Goal: Task Accomplishment & Management: Use online tool/utility

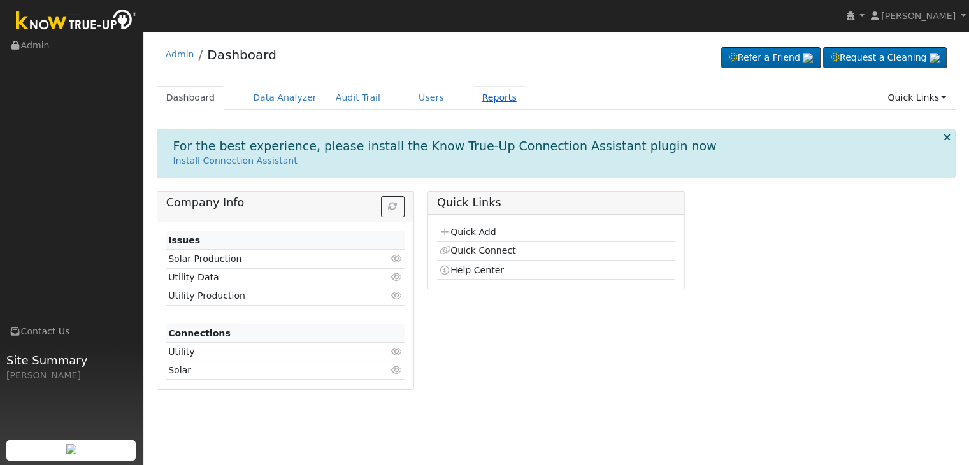
click at [473, 101] on link "Reports" at bounding box center [500, 98] width 54 height 24
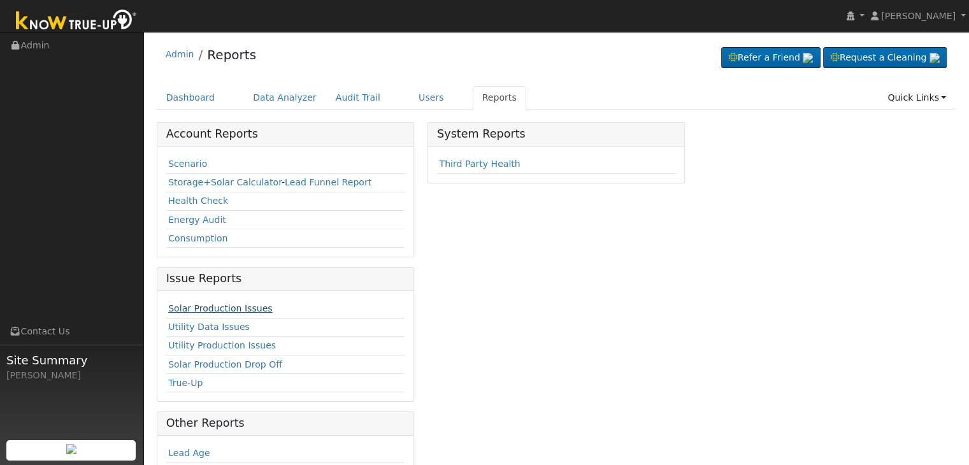
click at [217, 305] on link "Solar Production Issues" at bounding box center [220, 308] width 104 height 10
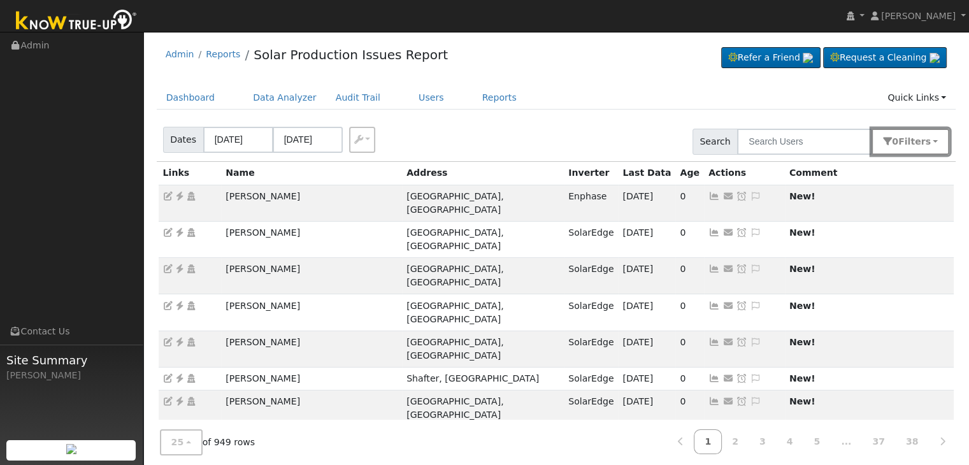
click at [915, 138] on span "Filter s" at bounding box center [915, 141] width 32 height 10
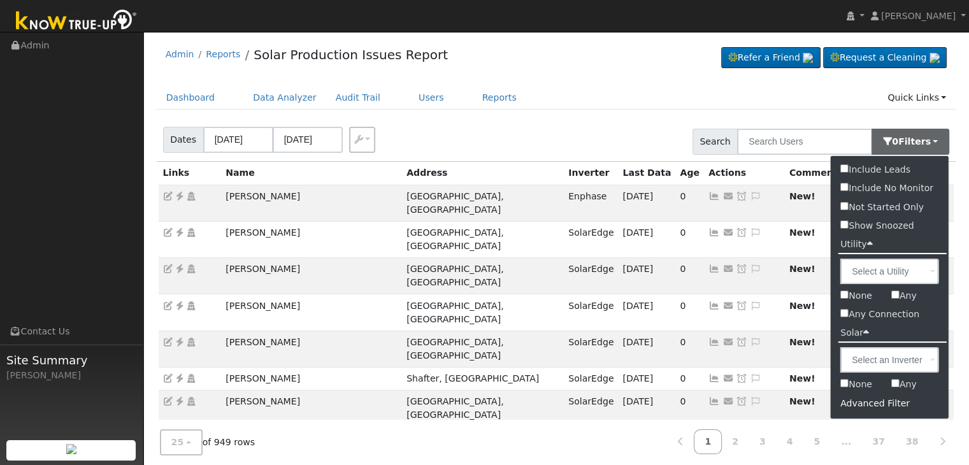
click at [856, 406] on div "Advanced Filter" at bounding box center [890, 404] width 118 height 20
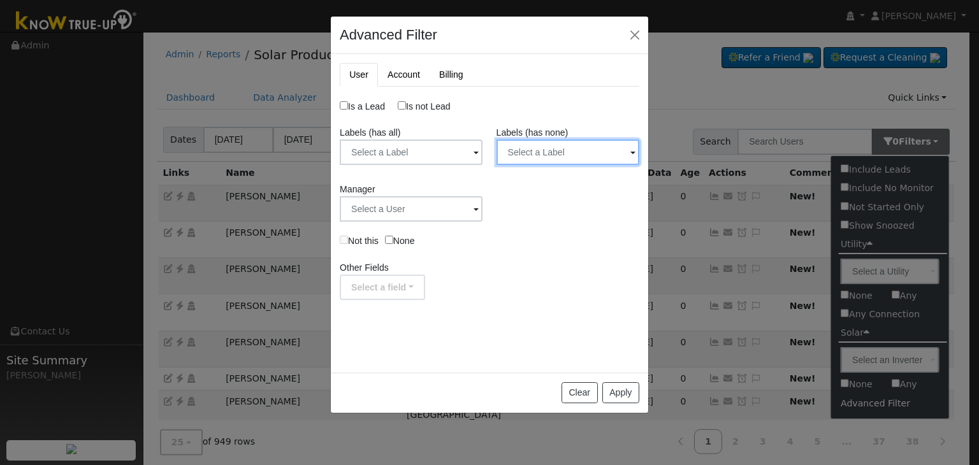
click at [572, 154] on input "text" at bounding box center [567, 152] width 143 height 25
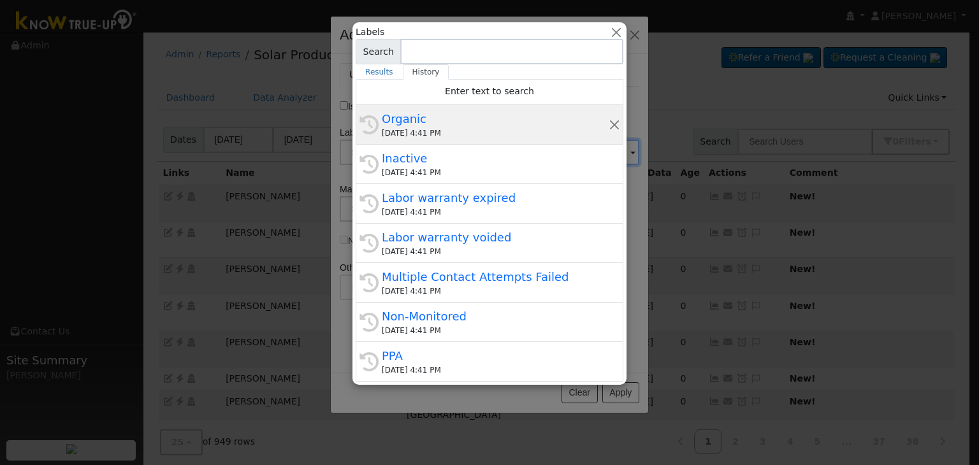
click at [492, 136] on div "10/13/2025 4:41 PM" at bounding box center [495, 132] width 227 height 11
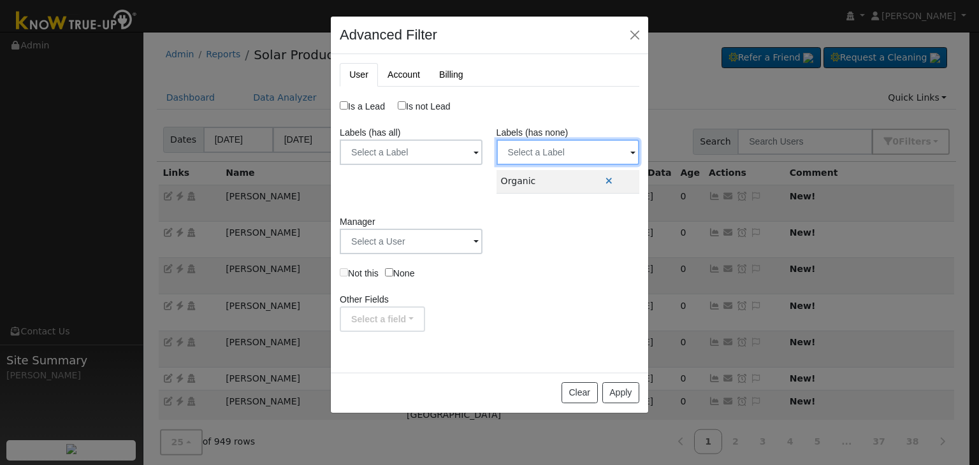
click at [538, 154] on input "text" at bounding box center [567, 152] width 143 height 25
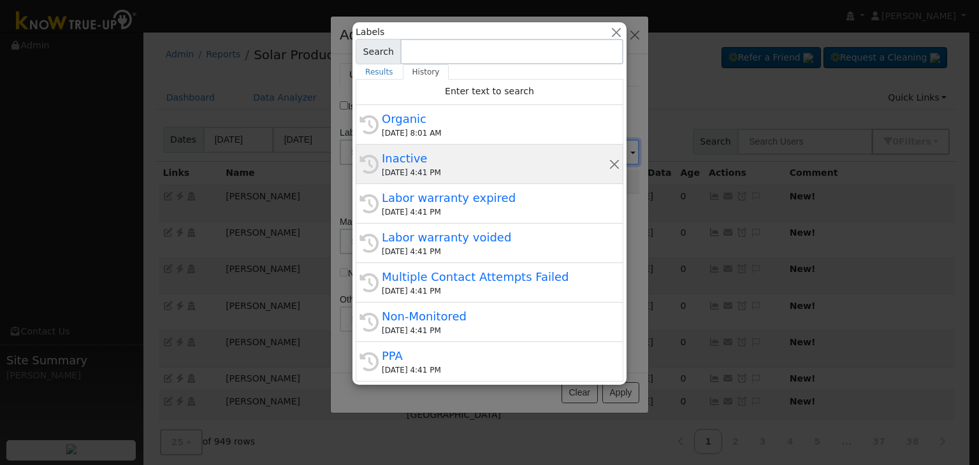
click at [444, 169] on div "10/13/2025 4:41 PM" at bounding box center [495, 172] width 227 height 11
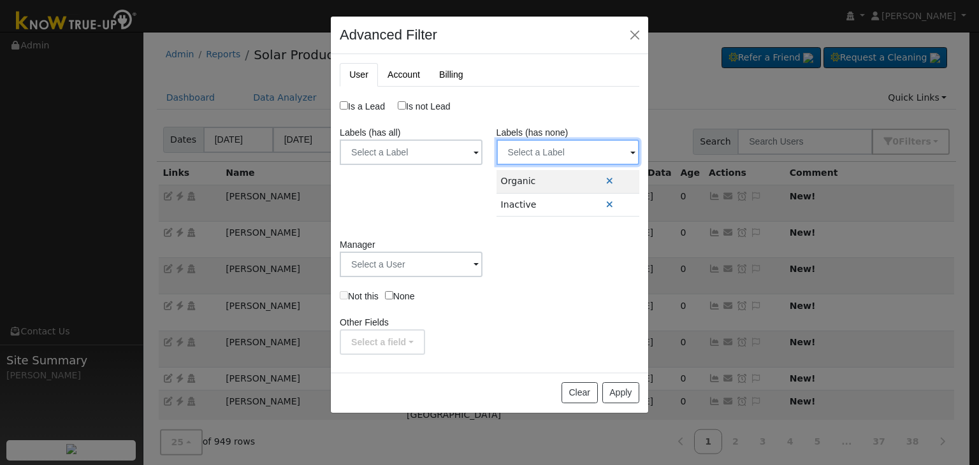
click at [543, 146] on input "text" at bounding box center [567, 152] width 143 height 25
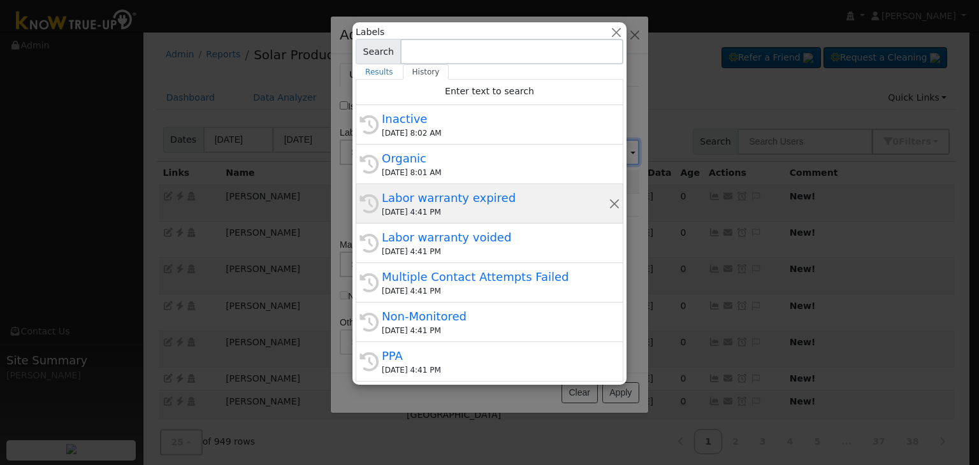
click at [481, 194] on div "Labor warranty expired" at bounding box center [495, 197] width 227 height 17
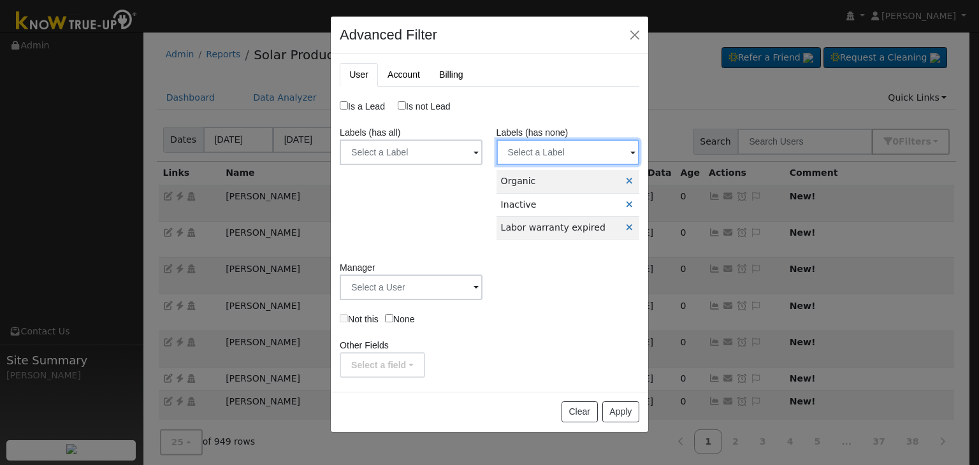
click at [542, 155] on input "text" at bounding box center [567, 152] width 143 height 25
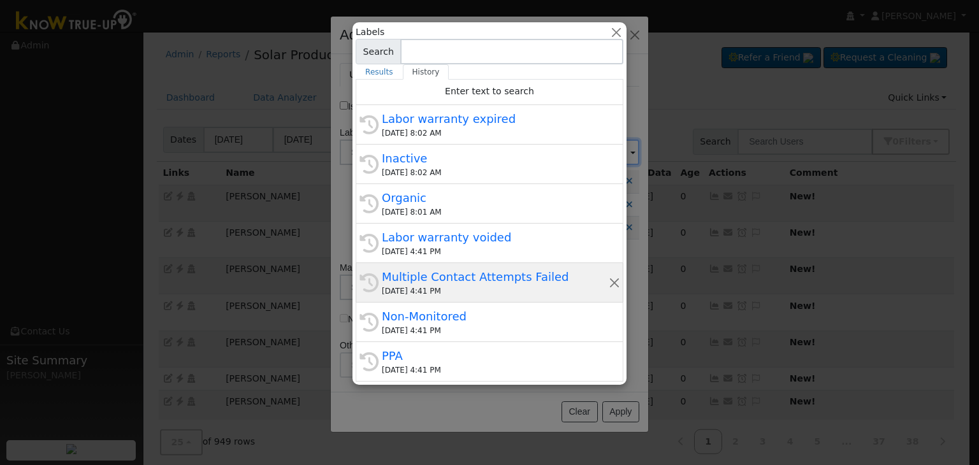
click at [449, 268] on div "Multiple Contact Attempts Failed" at bounding box center [495, 276] width 227 height 17
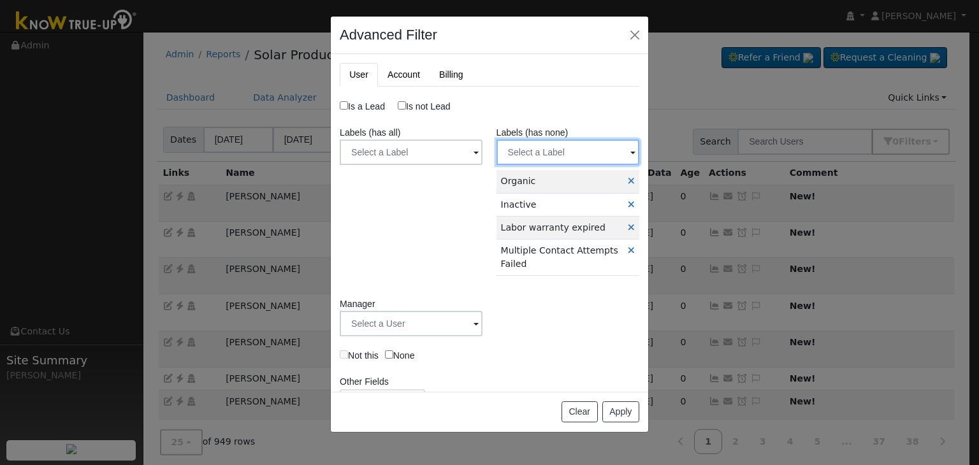
click at [530, 142] on input "text" at bounding box center [567, 152] width 143 height 25
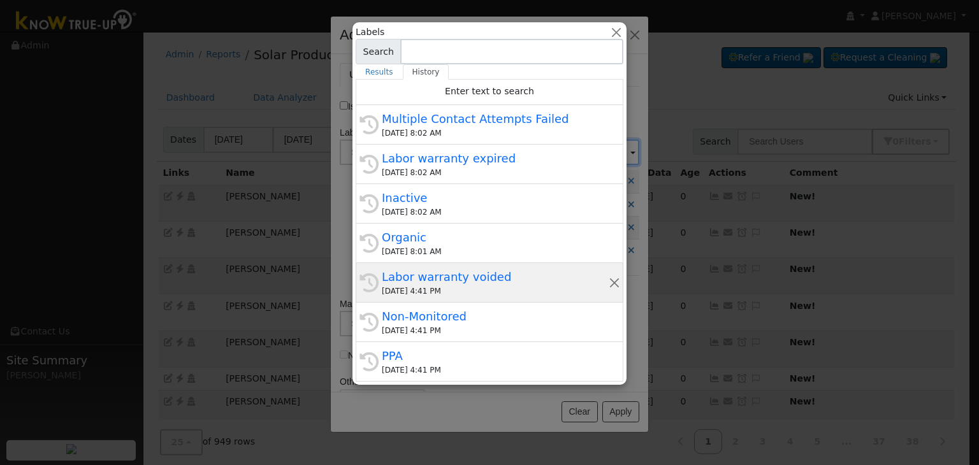
click at [445, 296] on div "History Labor warranty voided 10/13/2025 4:41 PM" at bounding box center [490, 283] width 268 height 40
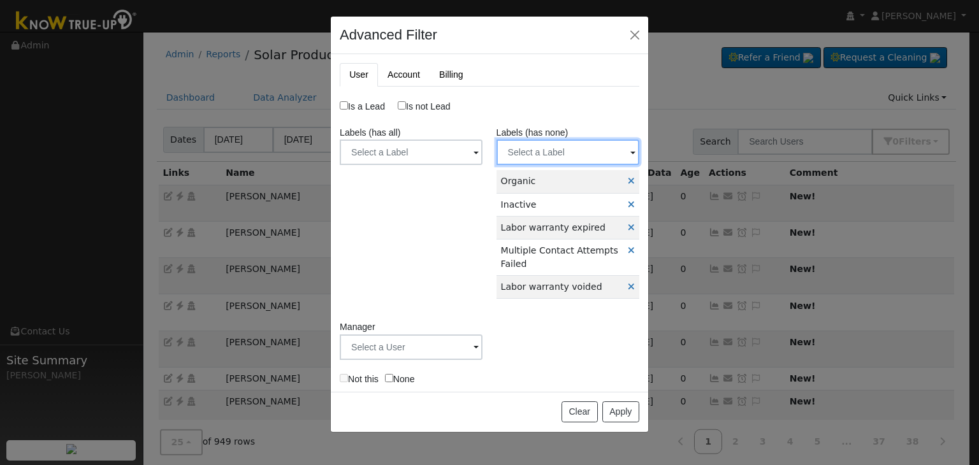
click at [545, 147] on input "text" at bounding box center [567, 152] width 143 height 25
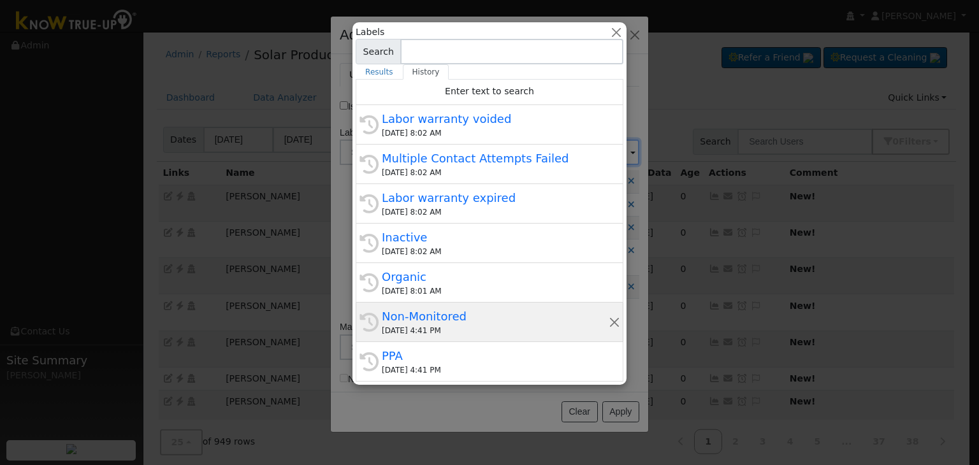
click at [453, 308] on div "Non-Monitored" at bounding box center [495, 316] width 227 height 17
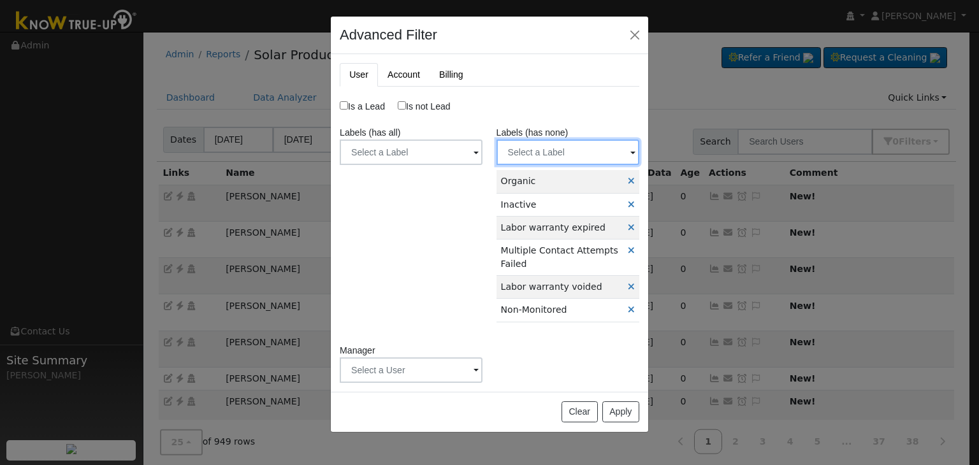
click at [535, 150] on input "text" at bounding box center [567, 152] width 143 height 25
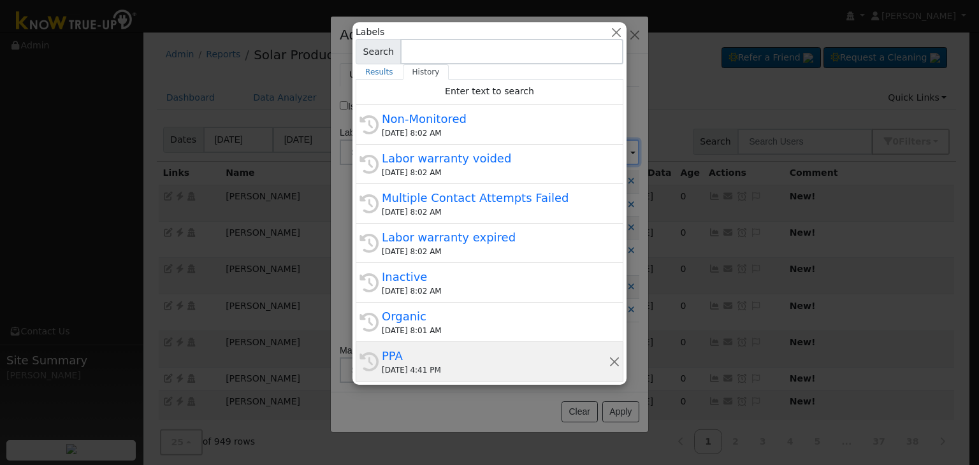
click at [428, 355] on div "PPA" at bounding box center [495, 355] width 227 height 17
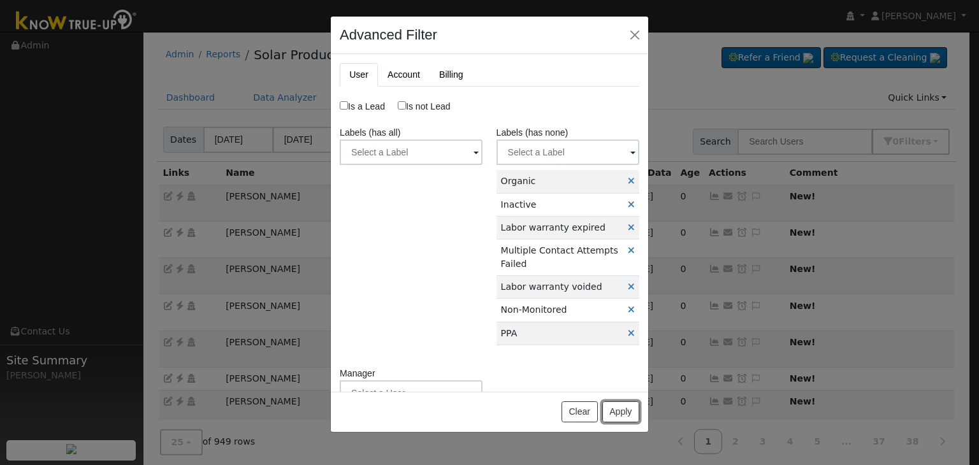
click at [620, 405] on button "Apply" at bounding box center [620, 412] width 37 height 22
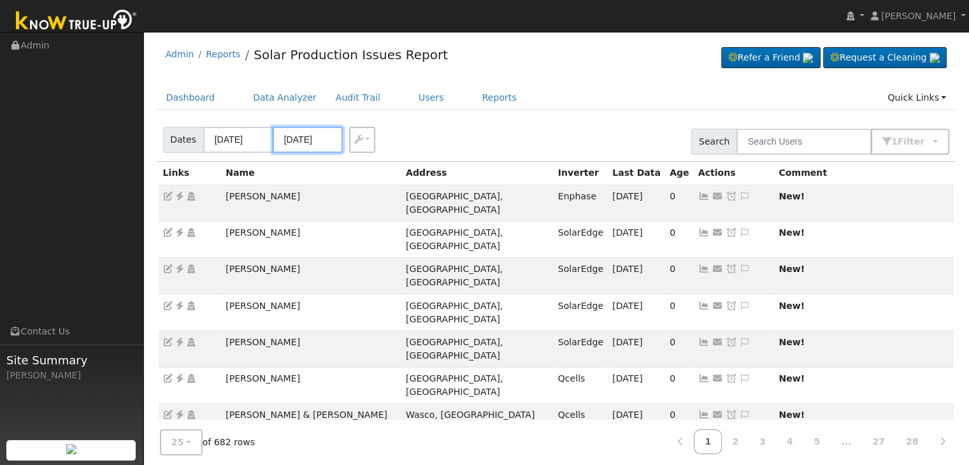
click at [300, 138] on input "10/14/2025" at bounding box center [308, 140] width 70 height 26
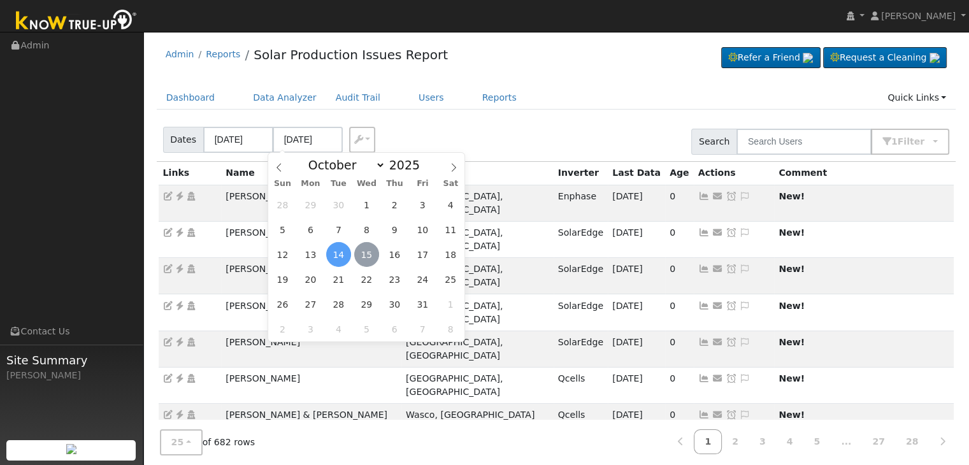
click at [367, 253] on span "15" at bounding box center [366, 254] width 25 height 25
type input "[DATE]"
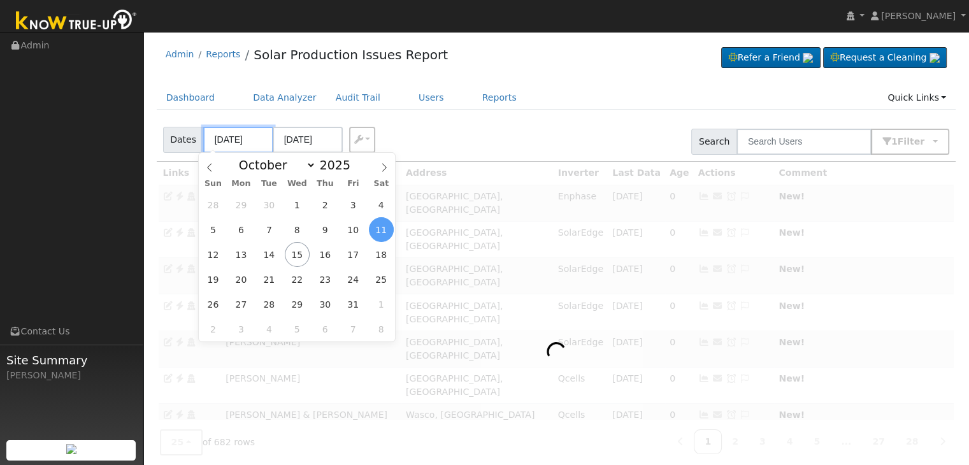
click at [240, 138] on input "10/11/2025" at bounding box center [238, 140] width 70 height 26
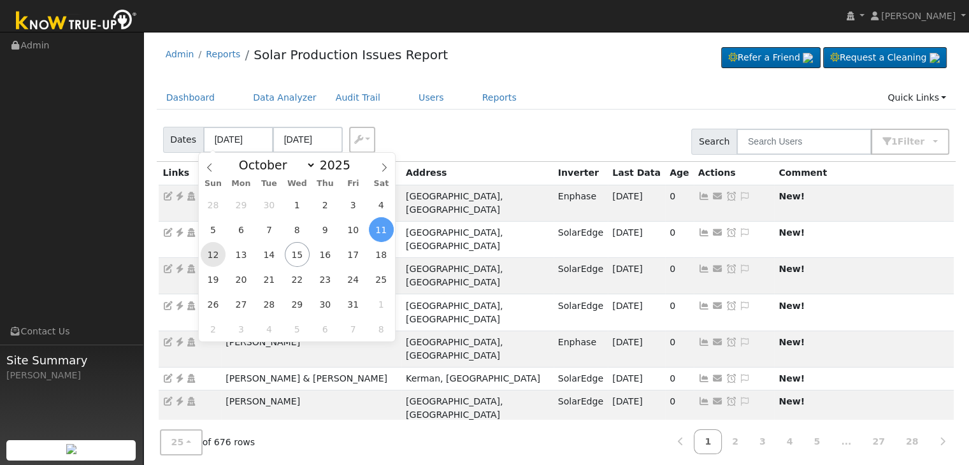
click at [217, 251] on span "12" at bounding box center [213, 254] width 25 height 25
type input "10/12/2025"
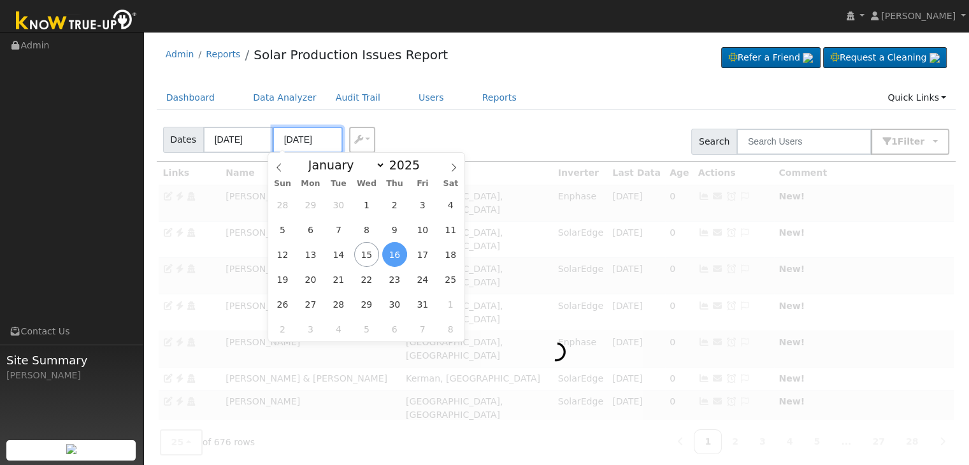
click at [312, 136] on input "10/16/2025" at bounding box center [308, 140] width 70 height 26
click at [365, 259] on span "15" at bounding box center [366, 254] width 25 height 25
type input "[DATE]"
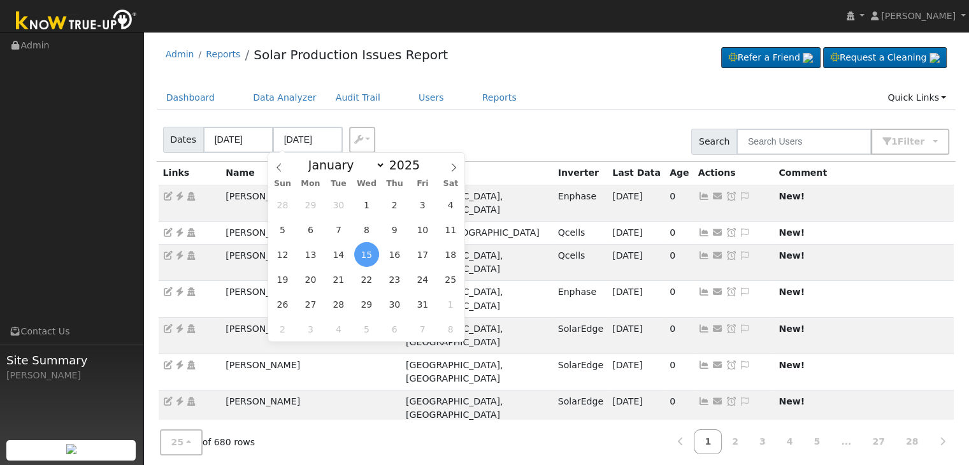
click at [562, 133] on div "Dates 10/12/2025 10/15/2025 Export CSV Search 1 Filter Include Leads Include No…" at bounding box center [556, 139] width 804 height 43
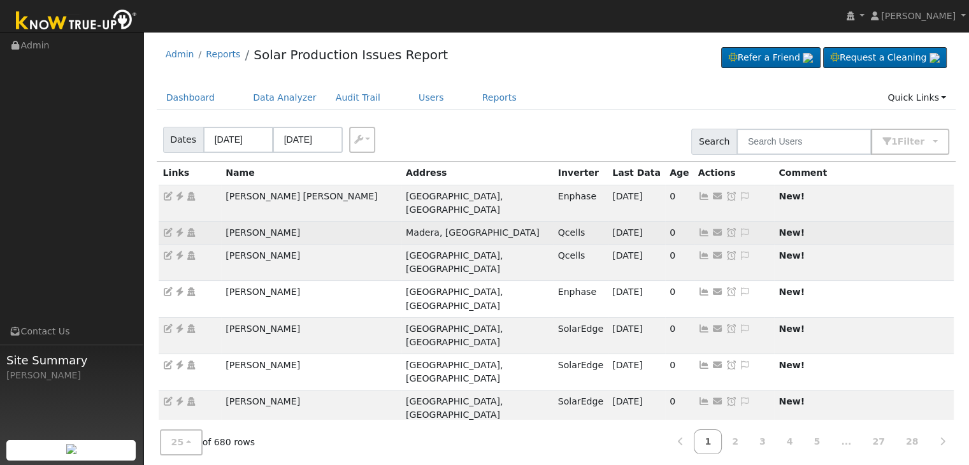
click at [245, 221] on td "Lupe Jauregui" at bounding box center [311, 232] width 180 height 23
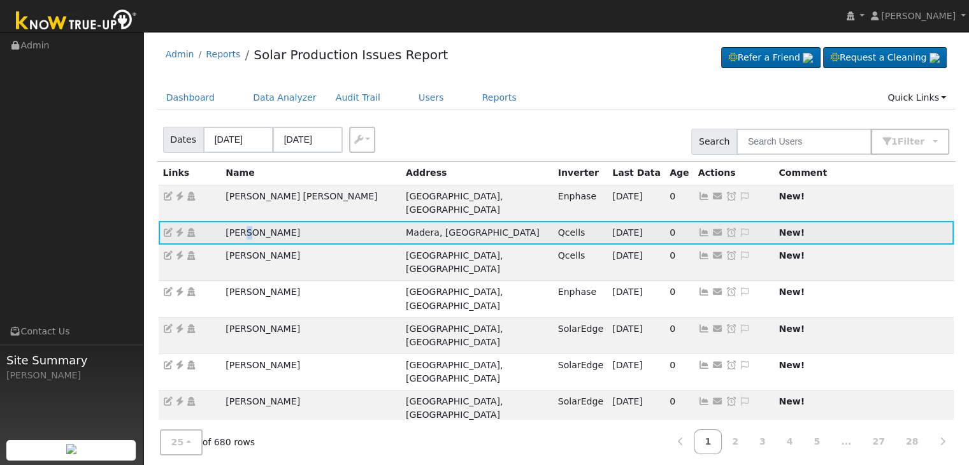
click at [245, 221] on td "Lupe Jauregui" at bounding box center [311, 232] width 180 height 23
copy td "Lupe Jauregui"
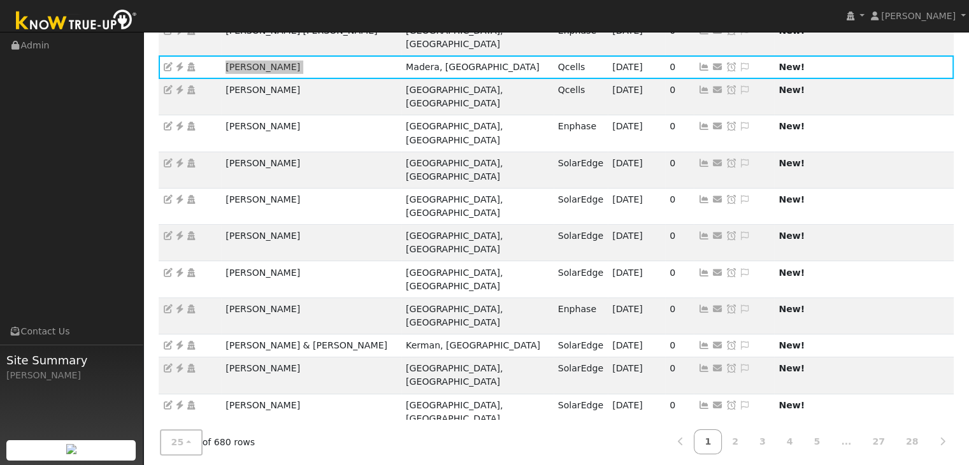
scroll to position [163, 0]
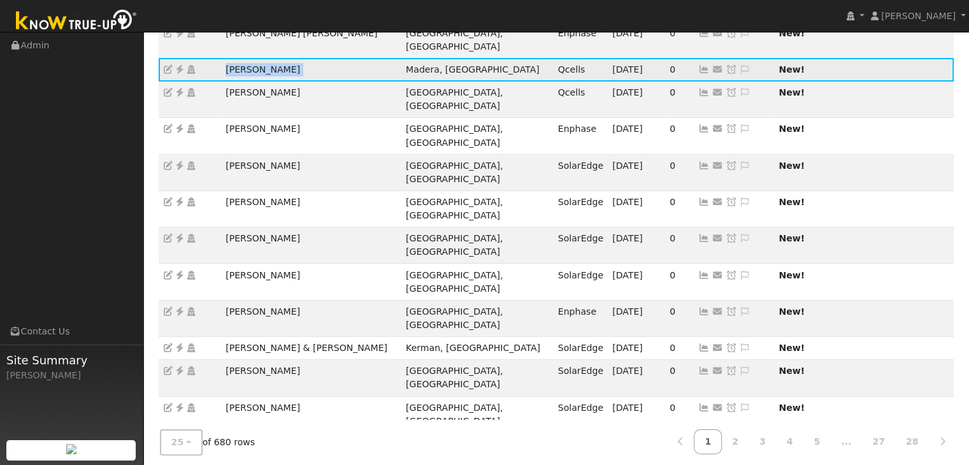
click at [178, 65] on icon at bounding box center [179, 69] width 11 height 9
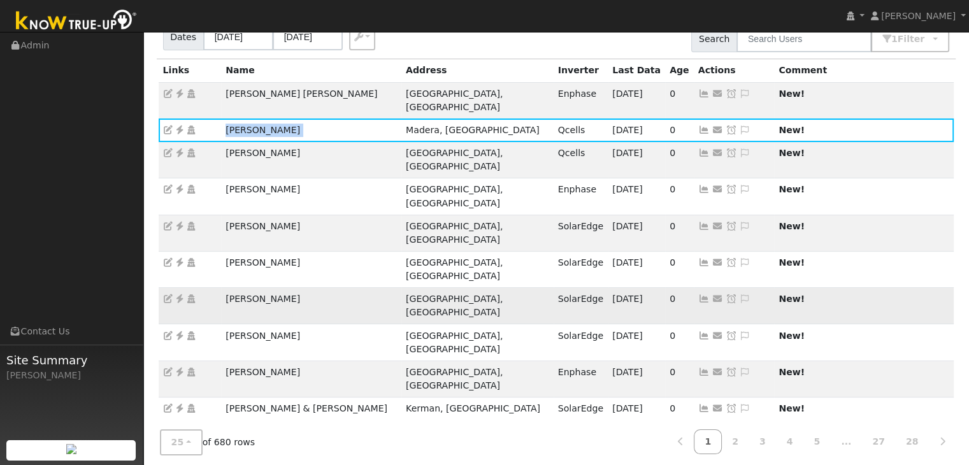
scroll to position [99, 0]
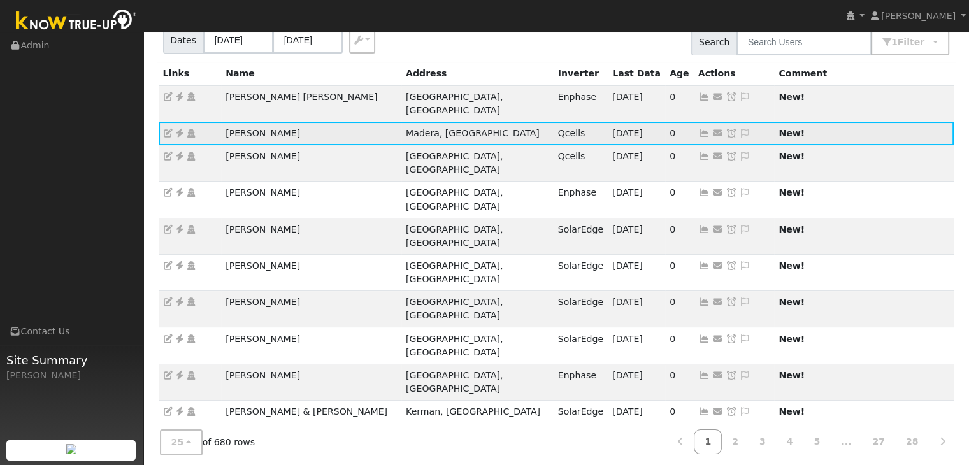
click at [739, 129] on icon at bounding box center [744, 133] width 11 height 9
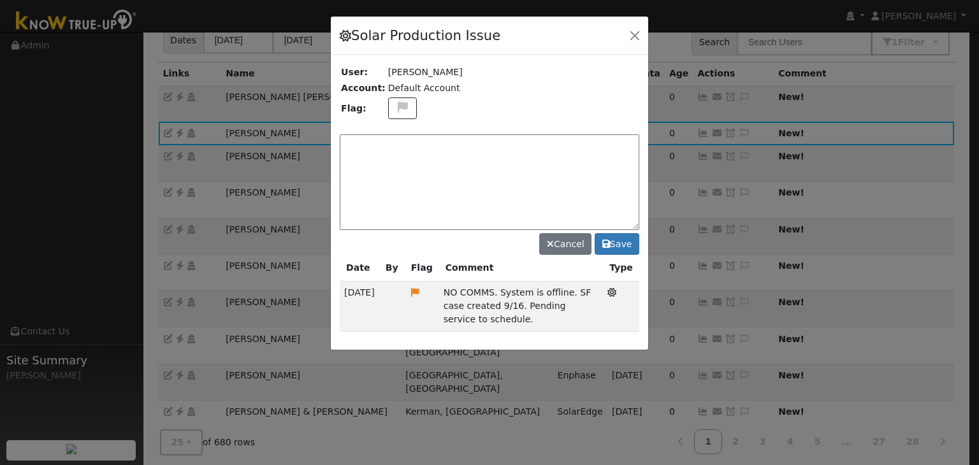
click at [480, 144] on textarea at bounding box center [490, 182] width 300 height 96
paste textarea "NO COMMS. Case Created. Email sent to client. (MP)"
click at [399, 102] on icon at bounding box center [402, 106] width 15 height 11
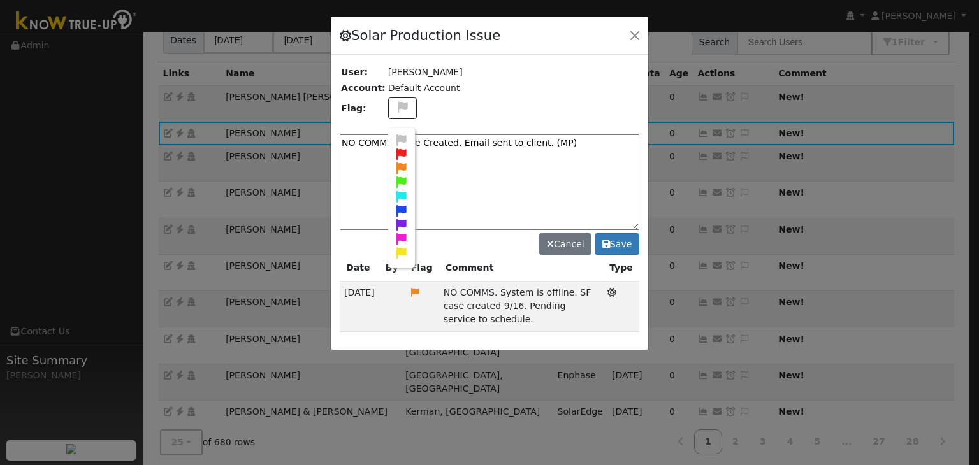
click at [395, 165] on icon at bounding box center [401, 167] width 15 height 11
click at [576, 143] on textarea "NO COMMS. Case Created. Email sent to client. (MP)" at bounding box center [490, 182] width 300 height 96
type textarea "NO COMMS. Case Created. Email sent to client. (MP) 10/15"
click at [600, 243] on button "Save" at bounding box center [617, 244] width 45 height 22
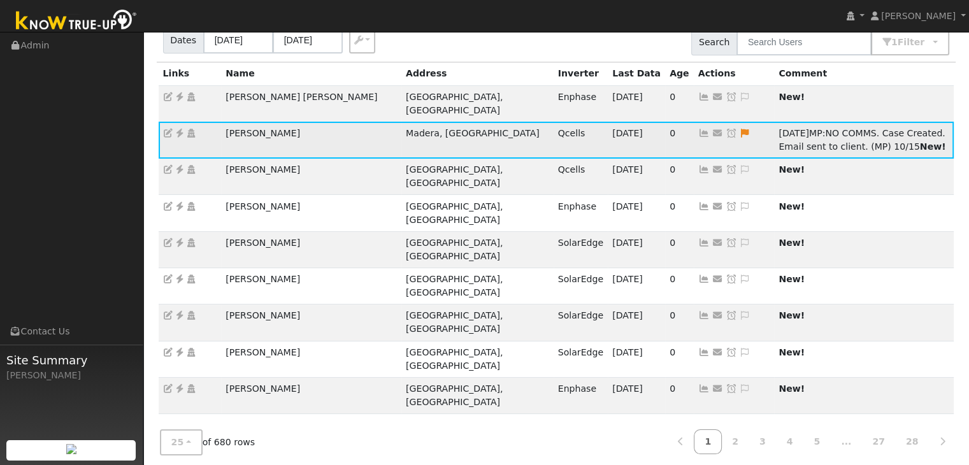
click at [726, 129] on icon at bounding box center [731, 133] width 11 height 9
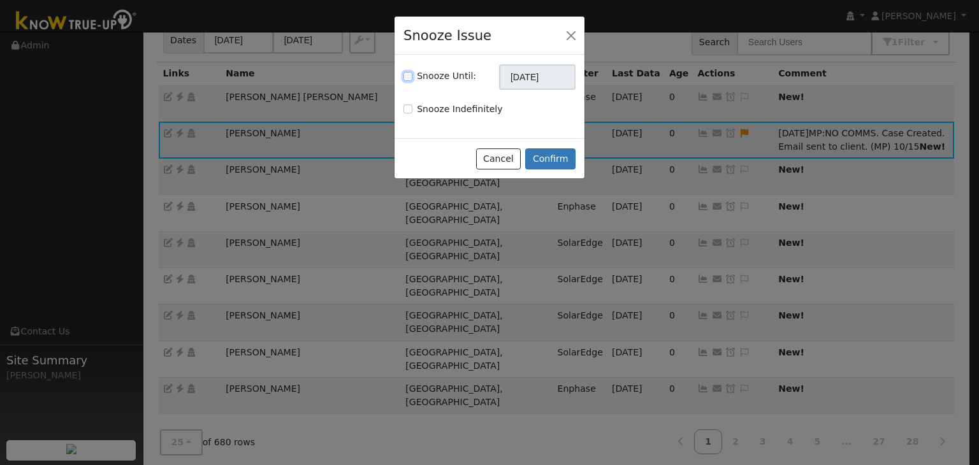
click at [408, 73] on input "Snooze Until:" at bounding box center [407, 76] width 9 height 9
checkbox input "true"
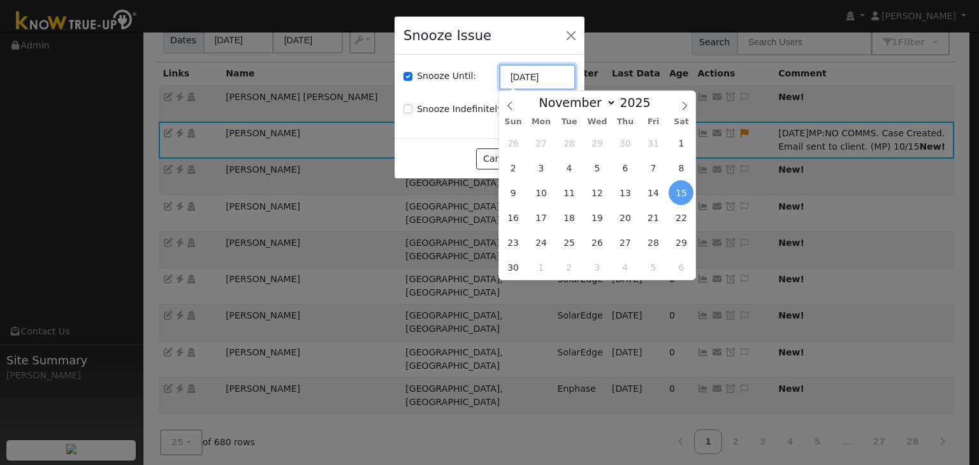
drag, startPoint x: 542, startPoint y: 82, endPoint x: 526, endPoint y: 95, distance: 20.3
click at [543, 82] on input "11/15/2025" at bounding box center [537, 76] width 76 height 25
click at [510, 103] on icon at bounding box center [509, 105] width 9 height 9
select select "9"
click at [599, 215] on span "22" at bounding box center [597, 217] width 25 height 25
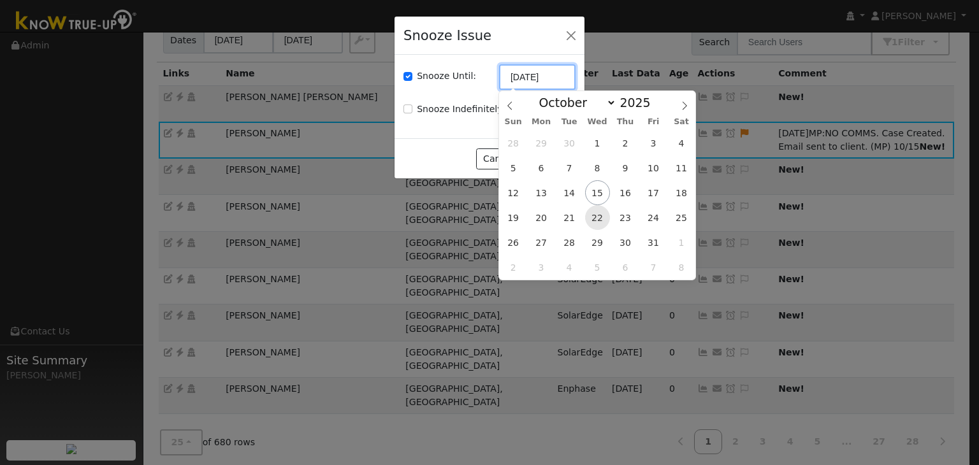
type input "10/22/2025"
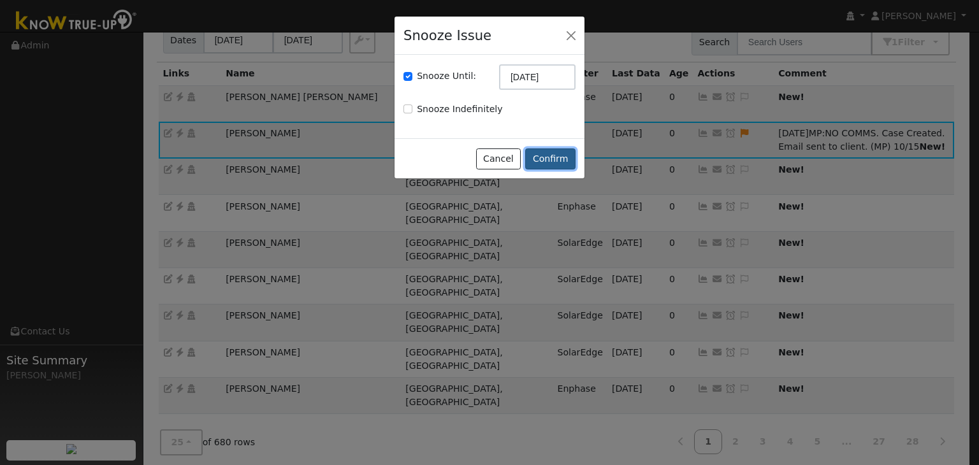
click at [556, 157] on button "Confirm" at bounding box center [550, 159] width 50 height 22
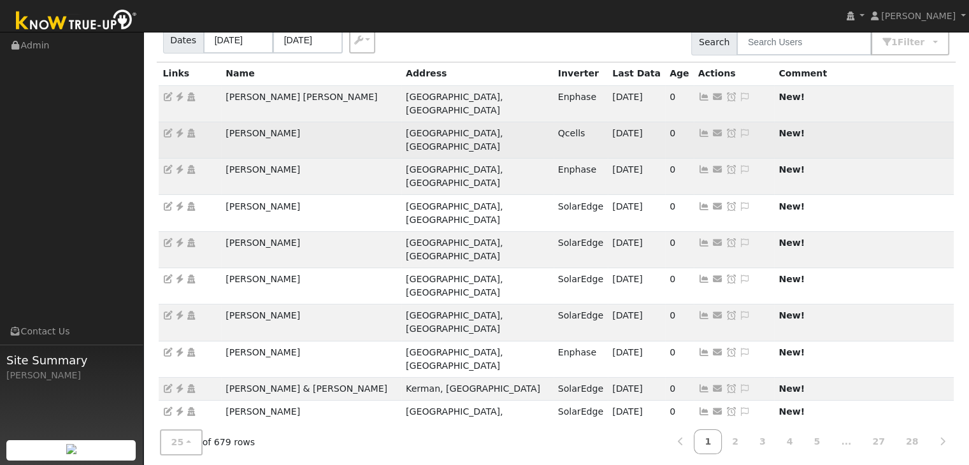
click at [237, 122] on td "Ryan O'Rourke" at bounding box center [311, 140] width 180 height 36
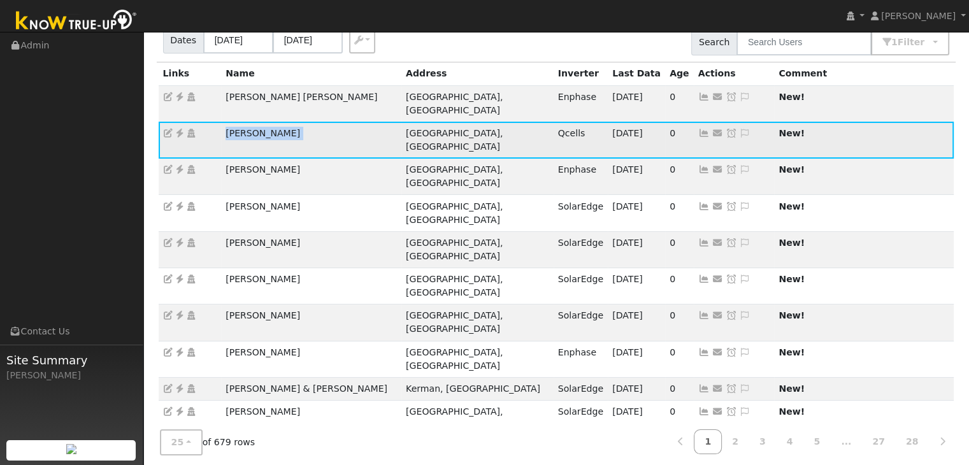
click at [237, 122] on td "Ryan O'Rourke" at bounding box center [311, 140] width 180 height 36
copy td "Ryan O'Rourke"
click at [181, 129] on icon at bounding box center [179, 133] width 11 height 9
click at [739, 129] on icon at bounding box center [744, 133] width 11 height 9
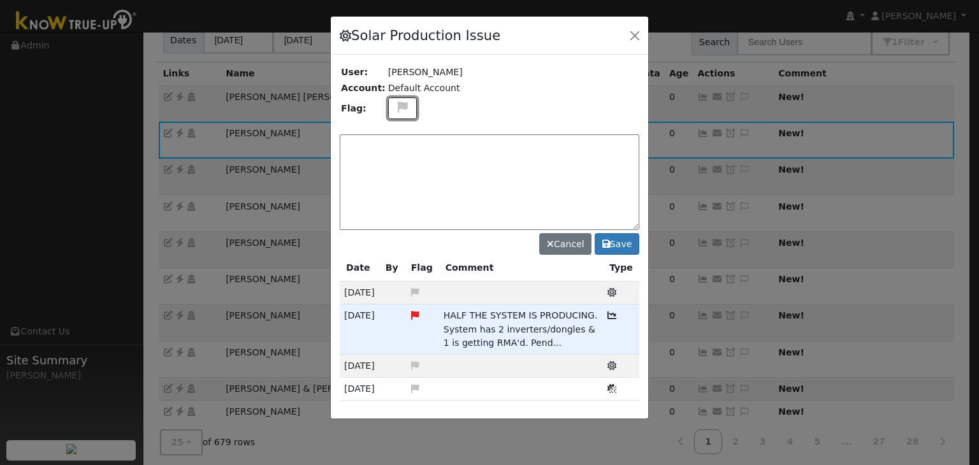
drag, startPoint x: 400, startPoint y: 104, endPoint x: 422, endPoint y: 141, distance: 42.8
click at [400, 104] on icon at bounding box center [402, 106] width 15 height 11
click at [396, 164] on icon at bounding box center [401, 167] width 15 height 11
click at [408, 148] on textarea at bounding box center [490, 182] width 300 height 96
paste textarea "NO COMMS. Case Created. Email sent to client. (MP)"
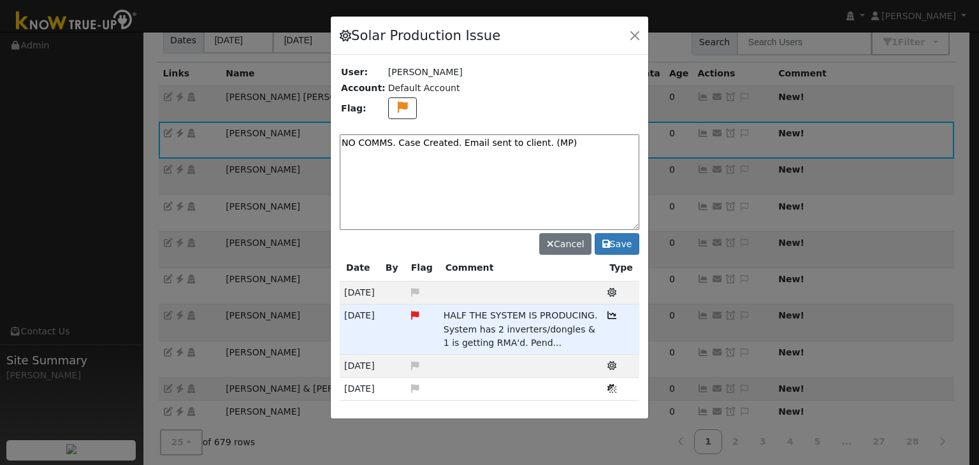
click at [554, 136] on textarea "NO COMMS. Case Created. Email sent to client. (MP)" at bounding box center [490, 182] width 300 height 96
type textarea "NO COMMS. Case Created. Email sent to client. (MP) 10/15"
click at [623, 243] on button "Save" at bounding box center [617, 244] width 45 height 22
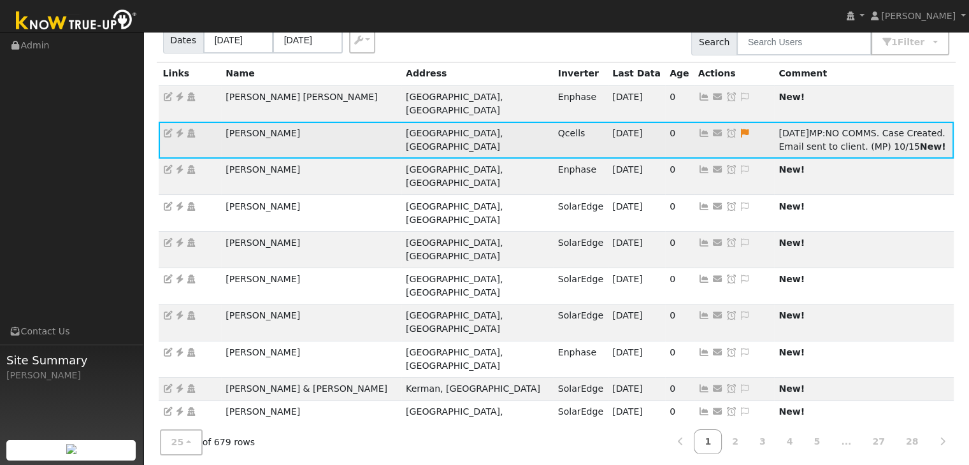
click at [726, 129] on icon at bounding box center [731, 133] width 11 height 9
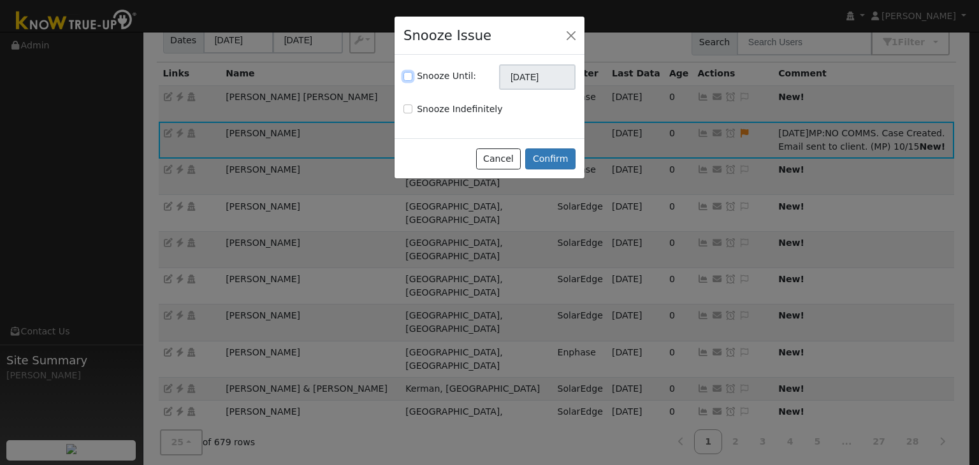
click at [404, 76] on input "Snooze Until:" at bounding box center [407, 76] width 9 height 9
checkbox input "true"
click at [541, 77] on input "11/15/2025" at bounding box center [537, 76] width 76 height 25
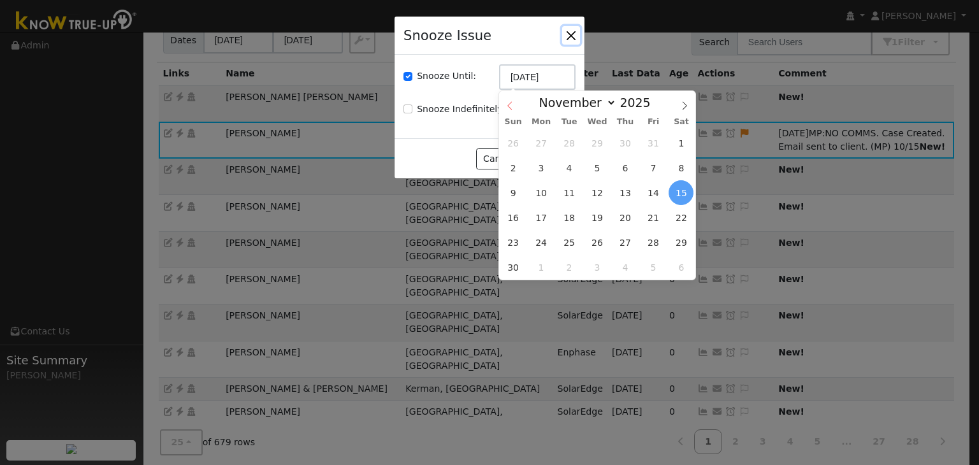
click at [509, 101] on icon at bounding box center [509, 105] width 9 height 9
select select "9"
click at [595, 217] on span "22" at bounding box center [597, 217] width 25 height 25
type input "10/22/2025"
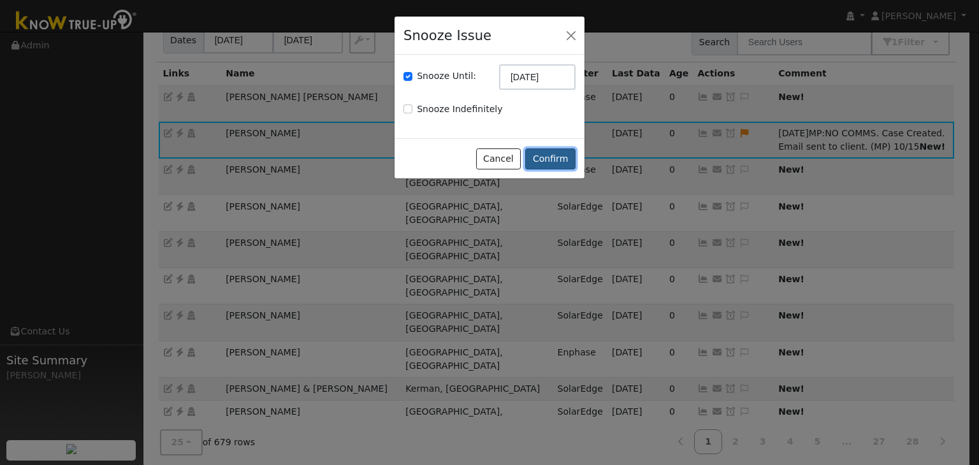
click at [558, 154] on button "Confirm" at bounding box center [550, 159] width 50 height 22
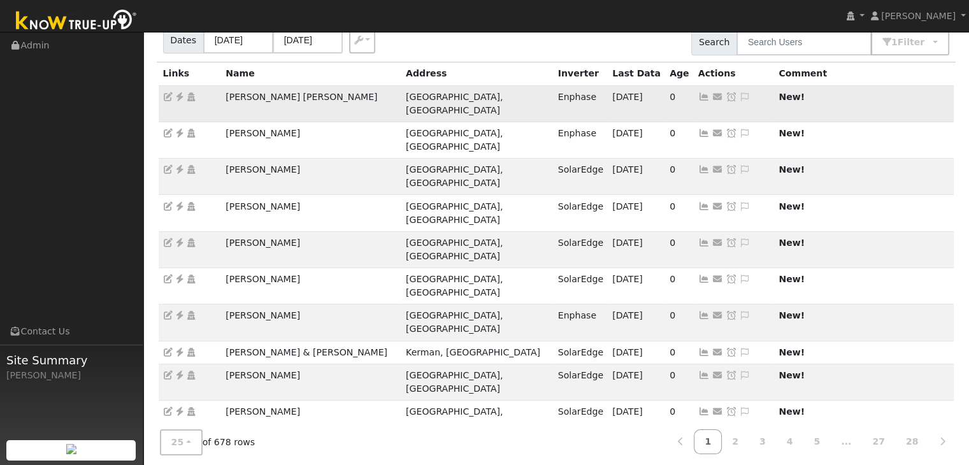
click at [261, 92] on td "Alan Ricardo Aguirre Ibarra" at bounding box center [311, 103] width 180 height 36
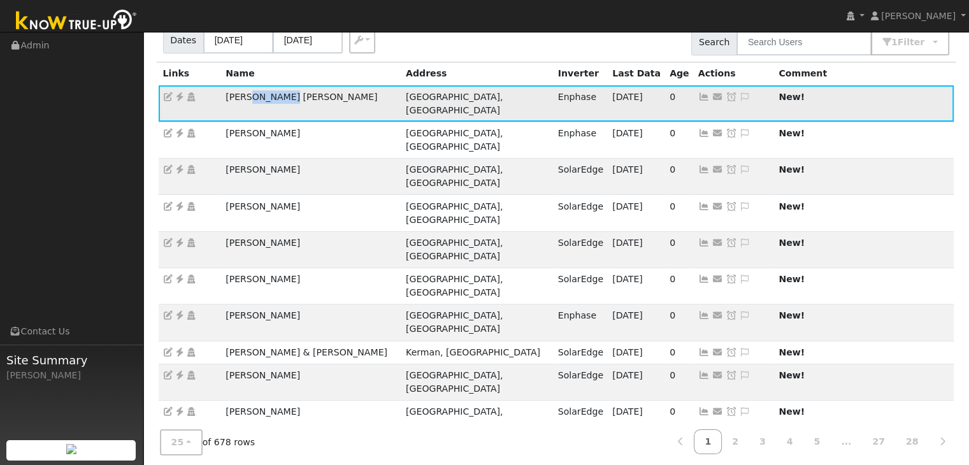
click at [261, 92] on td "Alan Ricardo Aguirre Ibarra" at bounding box center [311, 103] width 180 height 36
copy td "Alan Ricardo Aguirre Ibarra"
click at [181, 94] on icon at bounding box center [179, 96] width 11 height 9
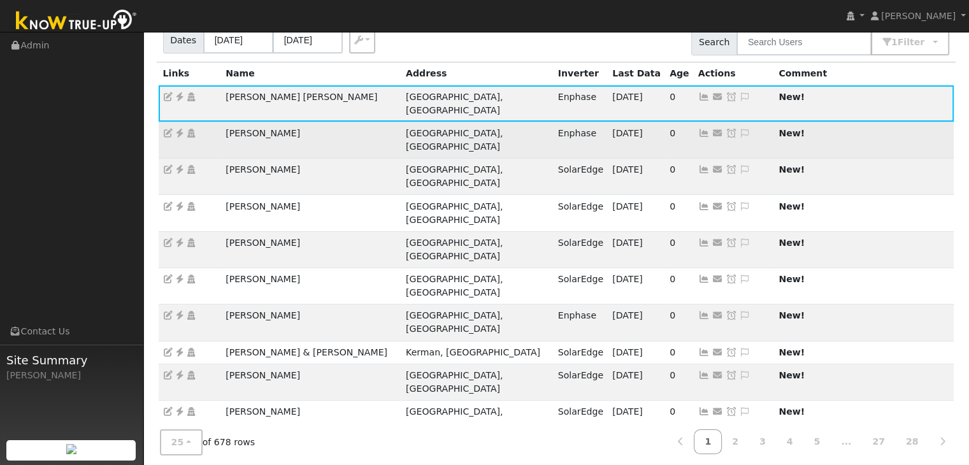
click at [247, 122] on td "[PERSON_NAME]" at bounding box center [311, 140] width 180 height 36
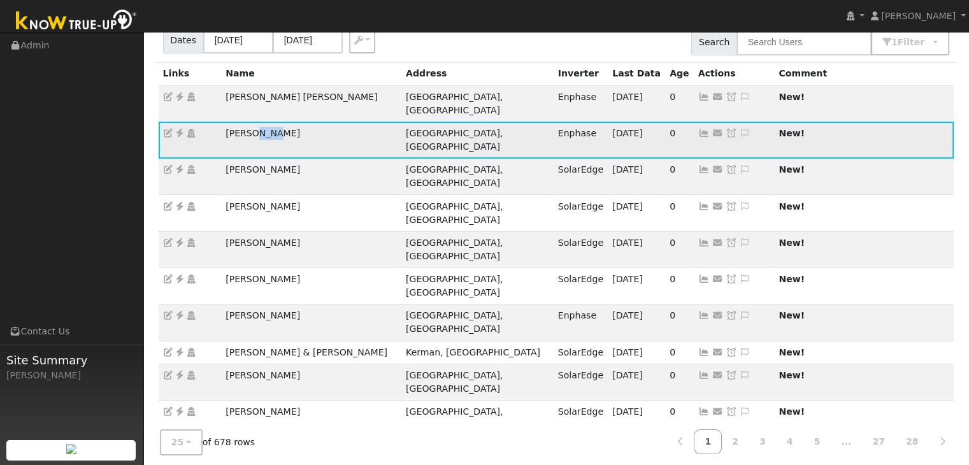
click at [247, 122] on td "[PERSON_NAME]" at bounding box center [311, 140] width 180 height 36
copy td "[PERSON_NAME]"
click at [178, 129] on icon at bounding box center [179, 133] width 11 height 9
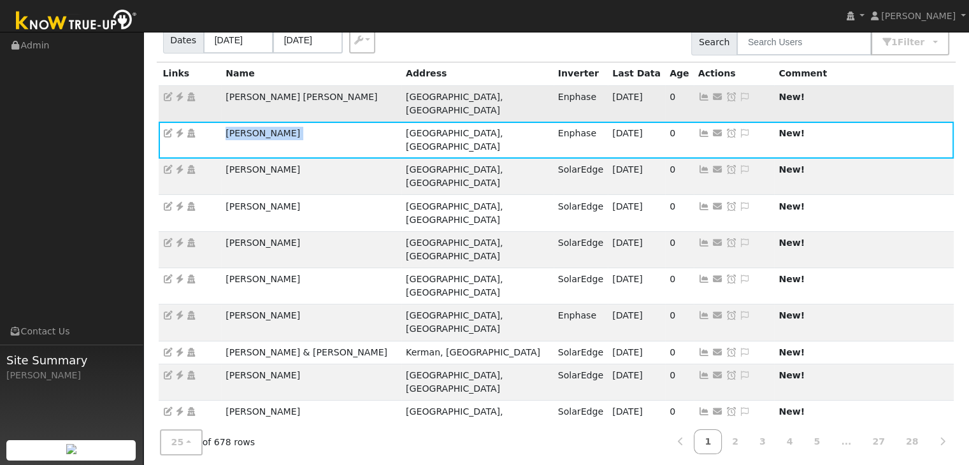
click at [180, 96] on icon at bounding box center [179, 96] width 11 height 9
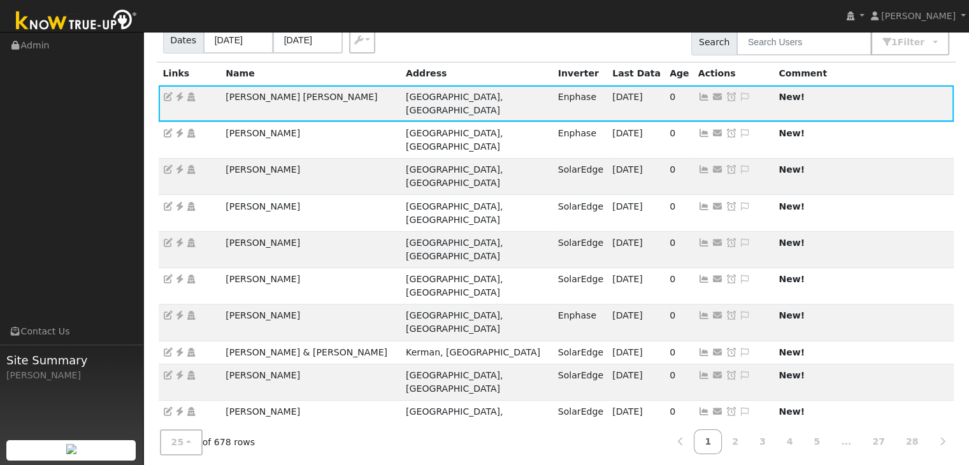
click at [466, 38] on div "Dates 10/12/2025 10/15/2025 Export CSV Search 1 Filter Include Leads Include No…" at bounding box center [556, 39] width 804 height 43
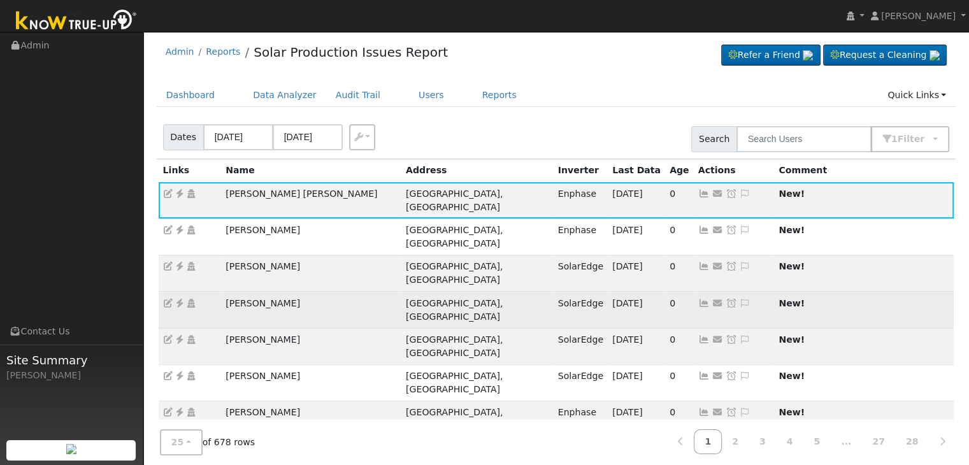
scroll to position [0, 0]
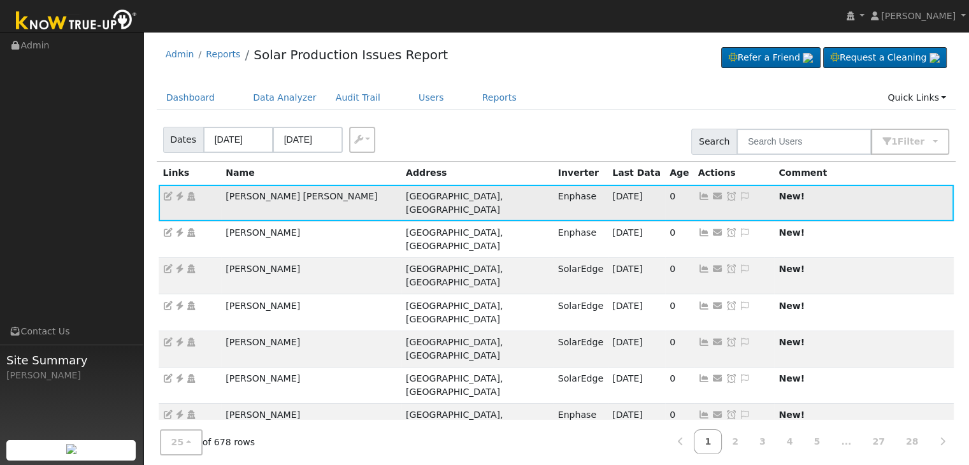
click at [739, 199] on icon at bounding box center [744, 196] width 11 height 9
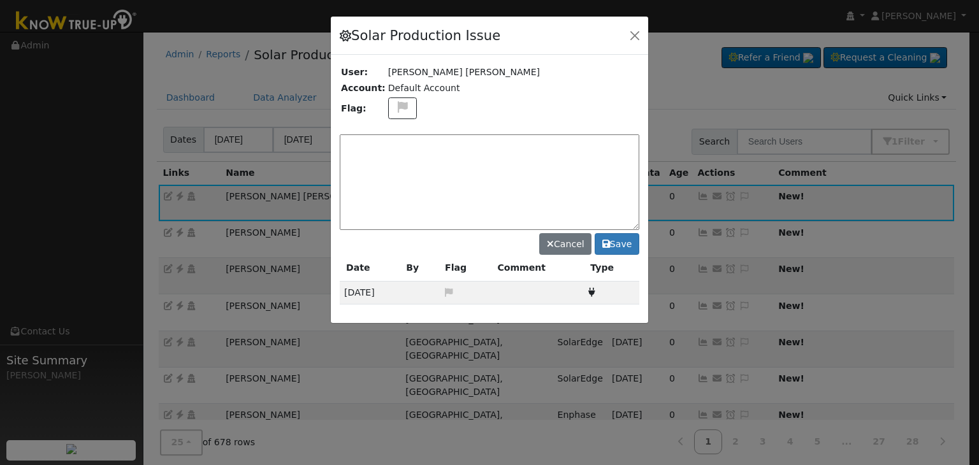
click at [415, 141] on textarea at bounding box center [490, 182] width 300 height 96
paste textarea "NO COMMS. Case Created. Email sent to client. (MP)"
click at [395, 107] on icon at bounding box center [402, 106] width 15 height 11
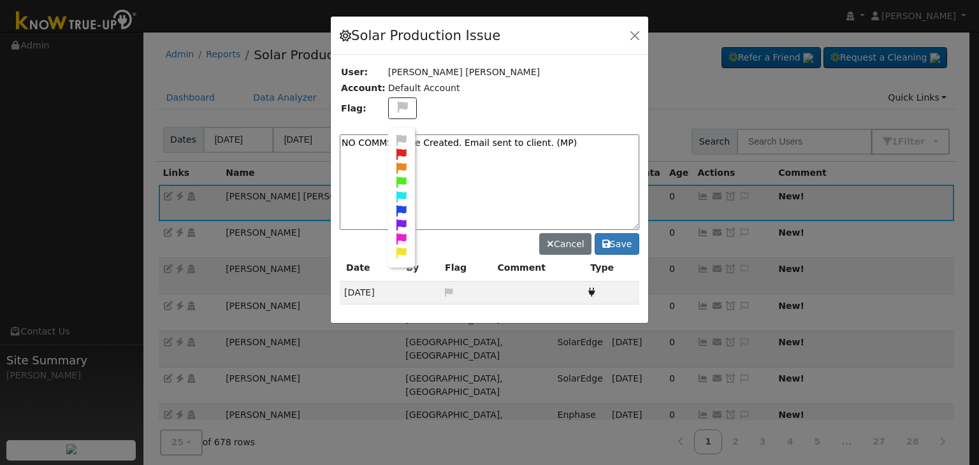
click at [399, 164] on icon at bounding box center [401, 167] width 15 height 11
click at [563, 148] on textarea "NO COMMS. Case Created. Email sent to client. (MP)" at bounding box center [490, 182] width 300 height 96
type textarea "NO COMMS. Case Created. Email sent to client. (MP) 10/15"
click at [622, 245] on button "Save" at bounding box center [617, 244] width 45 height 22
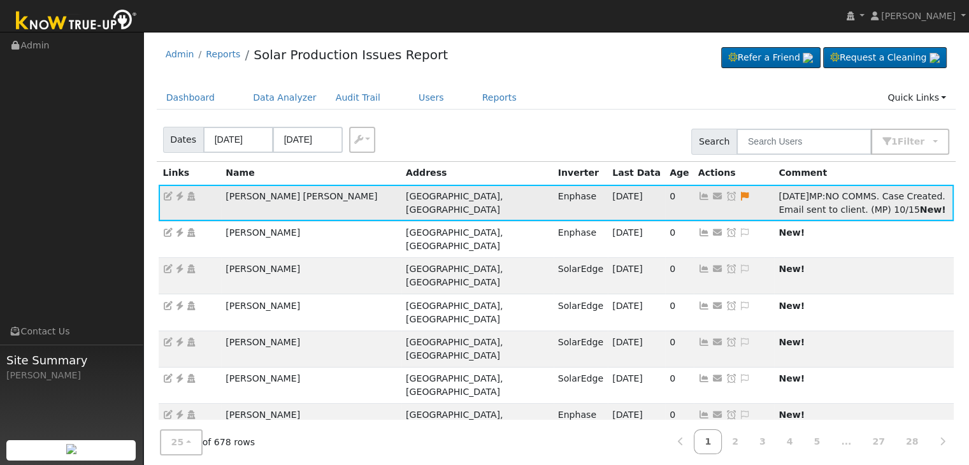
click at [726, 196] on icon at bounding box center [731, 196] width 11 height 9
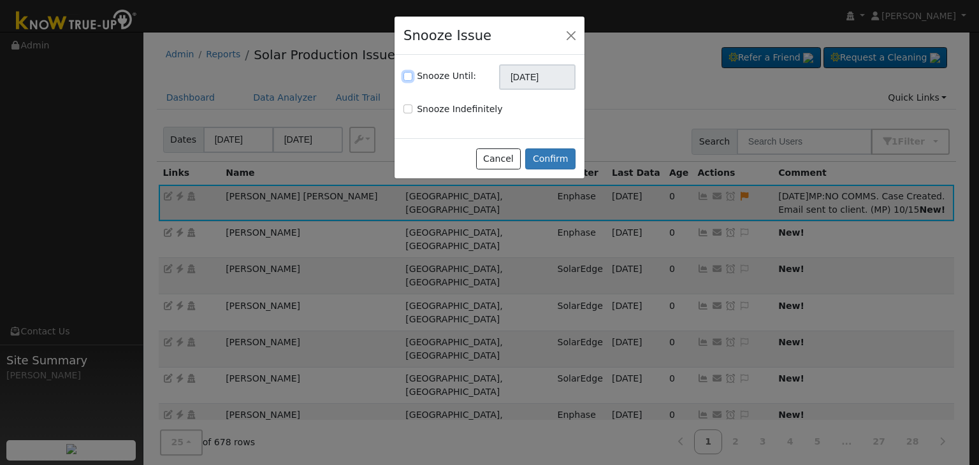
click at [405, 73] on input "Snooze Until:" at bounding box center [407, 76] width 9 height 9
checkbox input "true"
click at [520, 80] on input "11/15/2025" at bounding box center [537, 76] width 76 height 25
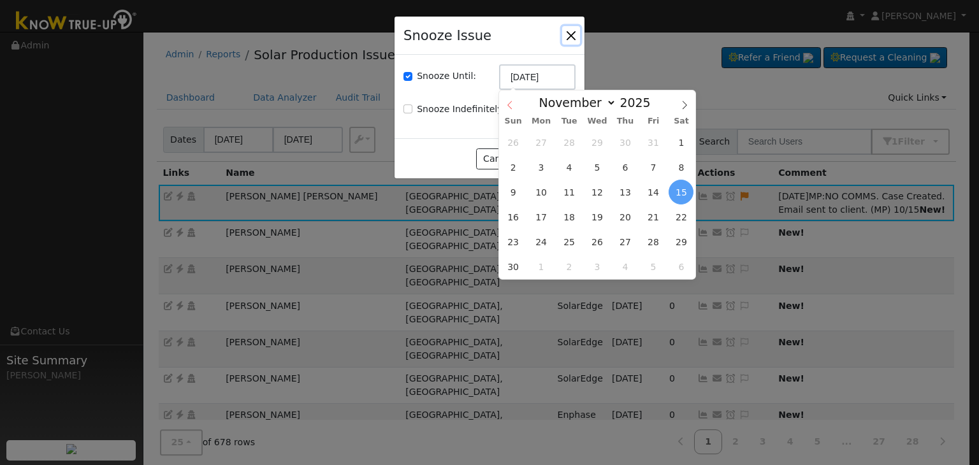
click at [507, 107] on icon at bounding box center [509, 105] width 9 height 9
select select "9"
click at [590, 213] on span "22" at bounding box center [597, 217] width 25 height 25
type input "10/22/2025"
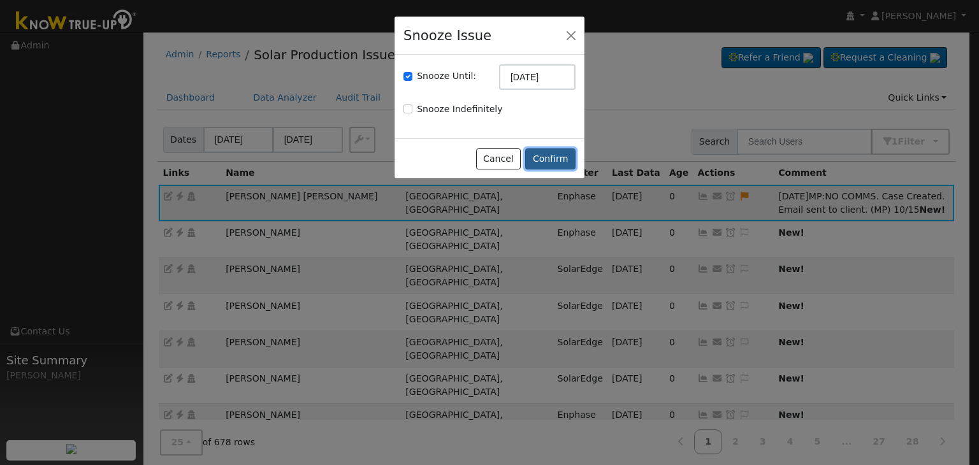
click at [558, 159] on button "Confirm" at bounding box center [550, 159] width 50 height 22
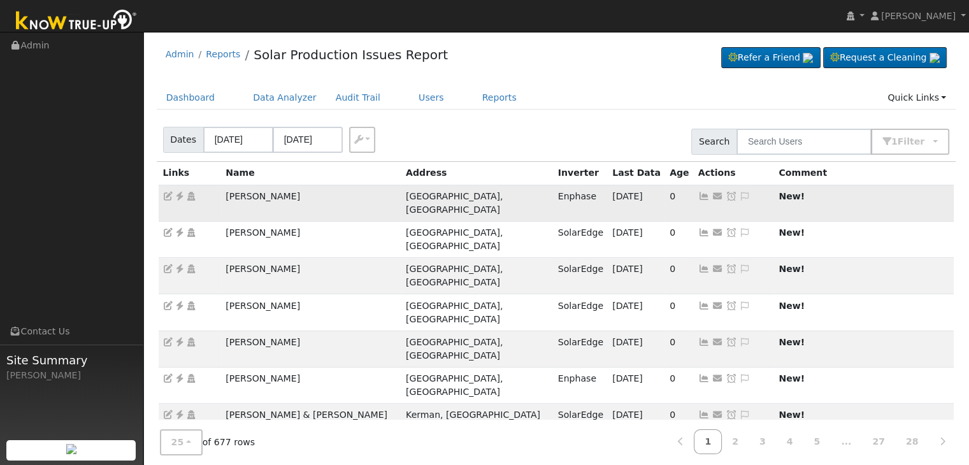
click at [251, 197] on td "[PERSON_NAME]" at bounding box center [311, 203] width 180 height 36
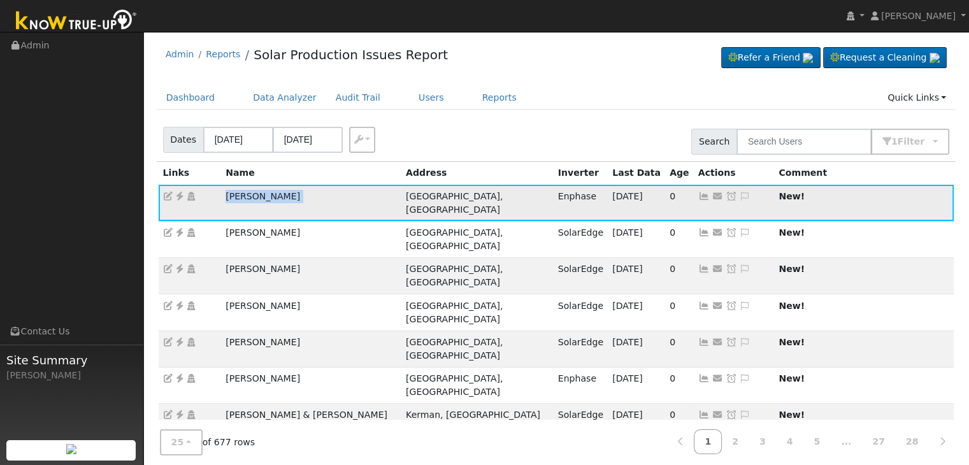
click at [251, 197] on td "[PERSON_NAME]" at bounding box center [311, 203] width 180 height 36
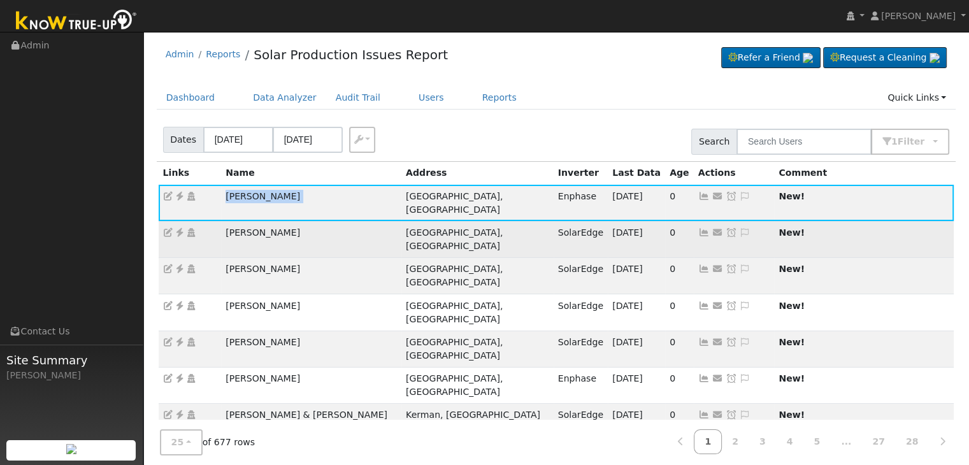
copy td "[PERSON_NAME]"
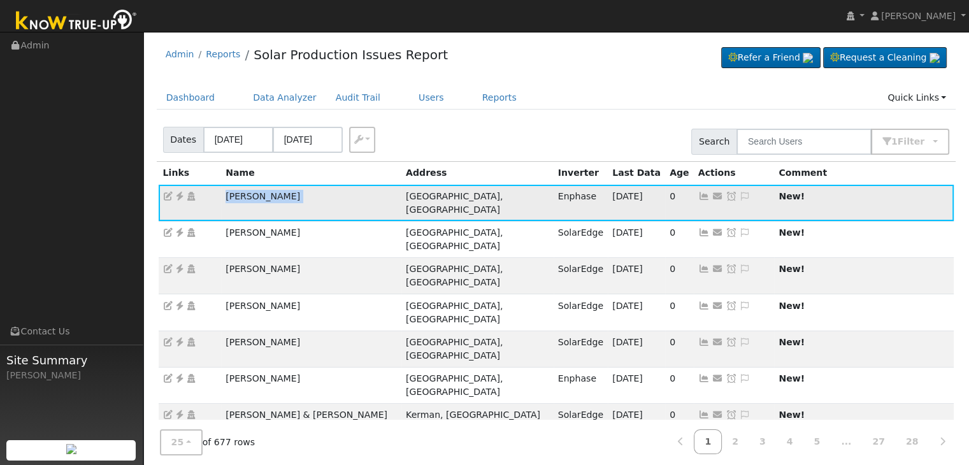
click at [180, 194] on icon at bounding box center [179, 196] width 11 height 9
click at [739, 193] on icon at bounding box center [744, 196] width 11 height 9
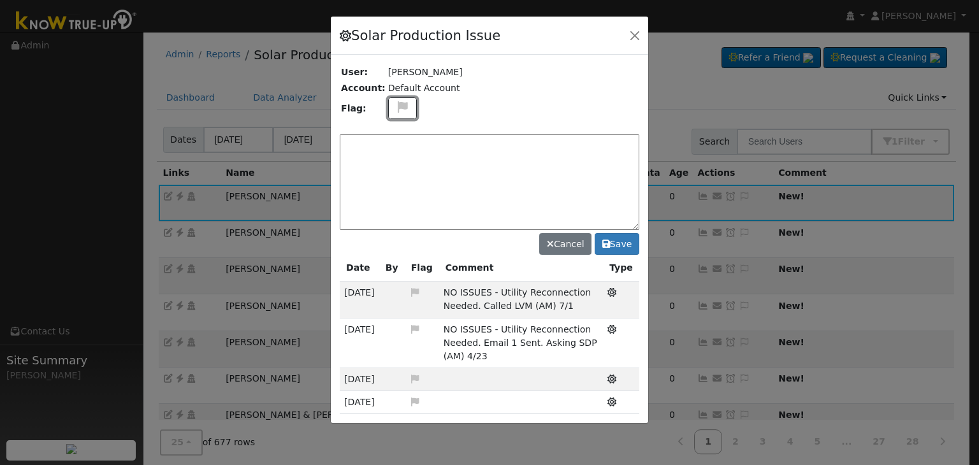
click at [396, 108] on icon at bounding box center [402, 106] width 15 height 11
click at [399, 152] on icon at bounding box center [401, 153] width 15 height 11
click at [398, 150] on textarea at bounding box center [490, 182] width 300 height 96
click at [435, 146] on textarea at bounding box center [490, 182] width 300 height 96
paste textarea "UNKNOWN PRODUCTION, NO COMMS. Case Created. For site visit. (MP)"
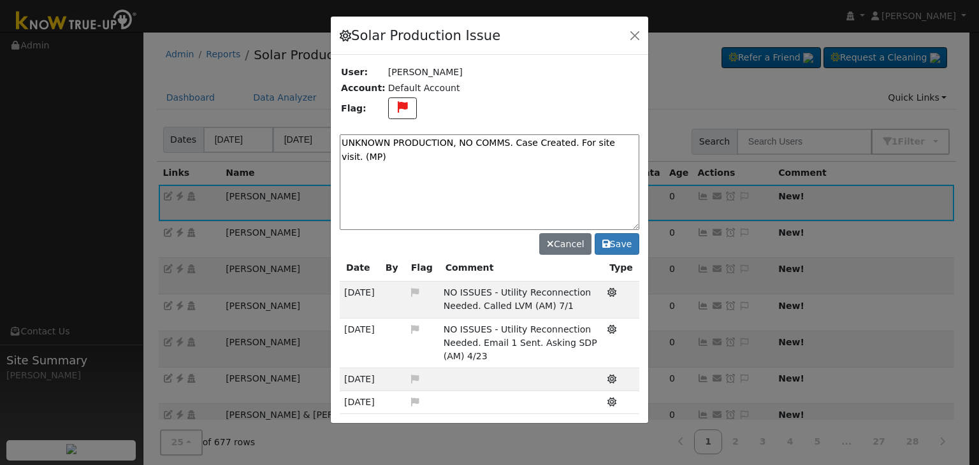
click at [632, 142] on textarea "UNKNOWN PRODUCTION, NO COMMS. Case Created. For site visit. (MP)" at bounding box center [490, 182] width 300 height 96
type textarea "UNKNOWN PRODUCTION, NO COMMS. Case Created. For site visit. (MP) 10/15"
click at [626, 240] on button "Save" at bounding box center [617, 244] width 45 height 22
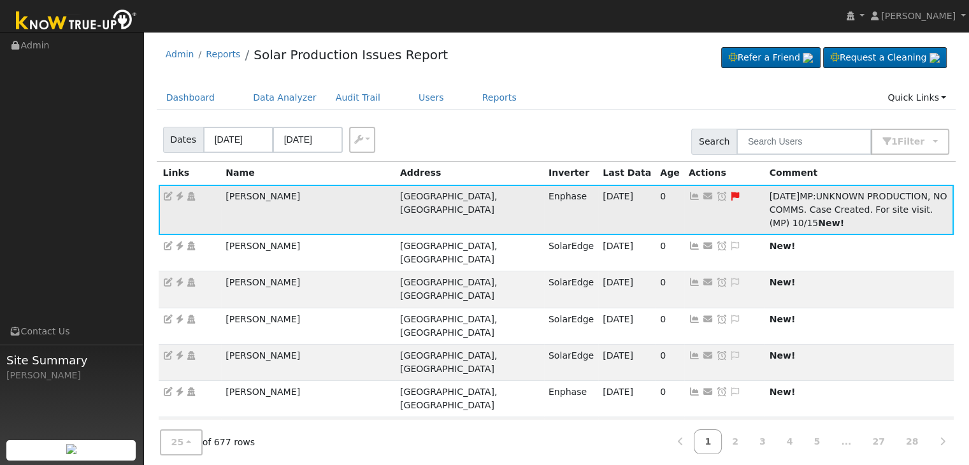
click at [716, 197] on icon at bounding box center [721, 196] width 11 height 9
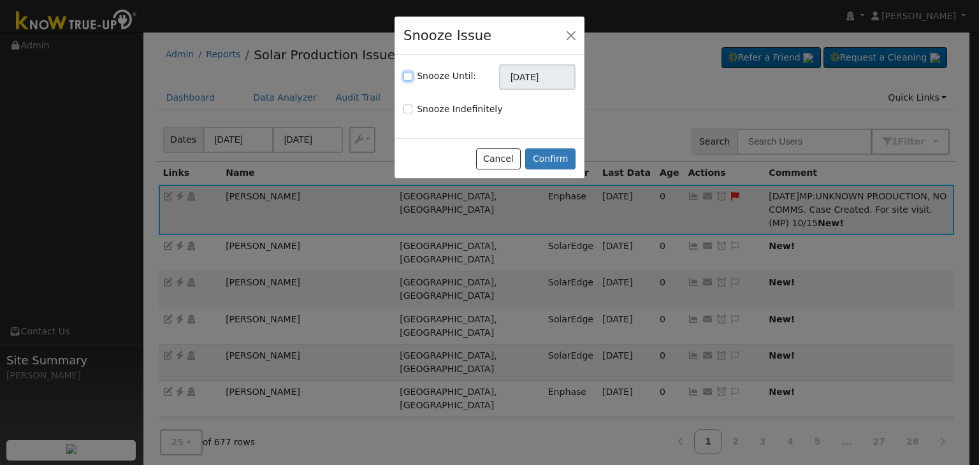
click at [410, 74] on input "Snooze Until:" at bounding box center [407, 76] width 9 height 9
checkbox input "true"
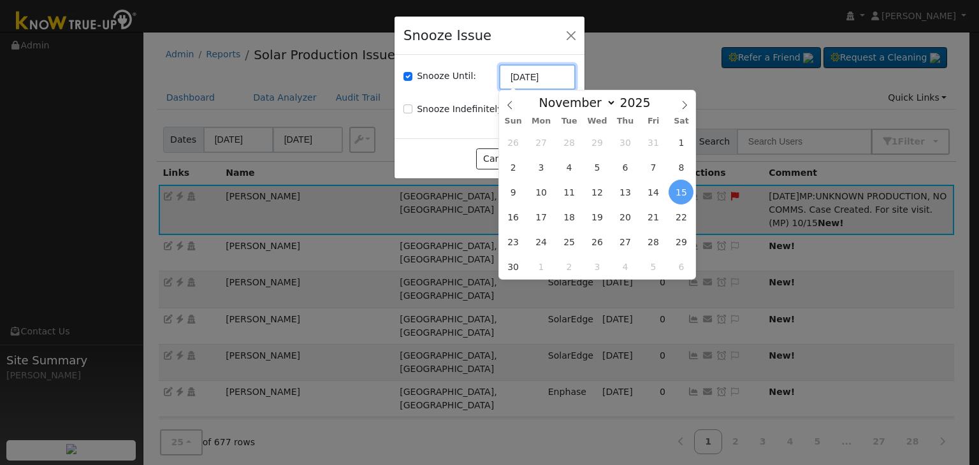
click at [531, 80] on input "11/15/2025" at bounding box center [537, 76] width 76 height 25
click at [505, 103] on icon at bounding box center [509, 105] width 9 height 9
select select "9"
click at [593, 240] on span "29" at bounding box center [597, 241] width 25 height 25
type input "10/29/2025"
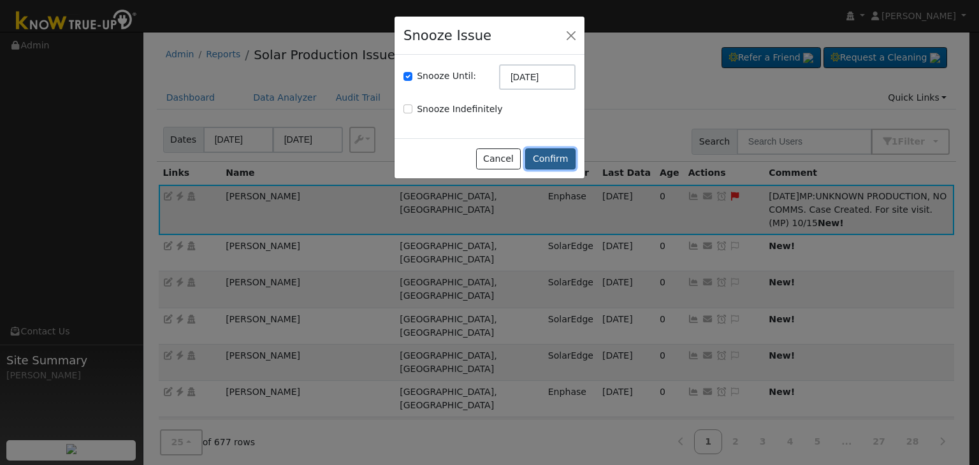
click at [558, 162] on button "Confirm" at bounding box center [550, 159] width 50 height 22
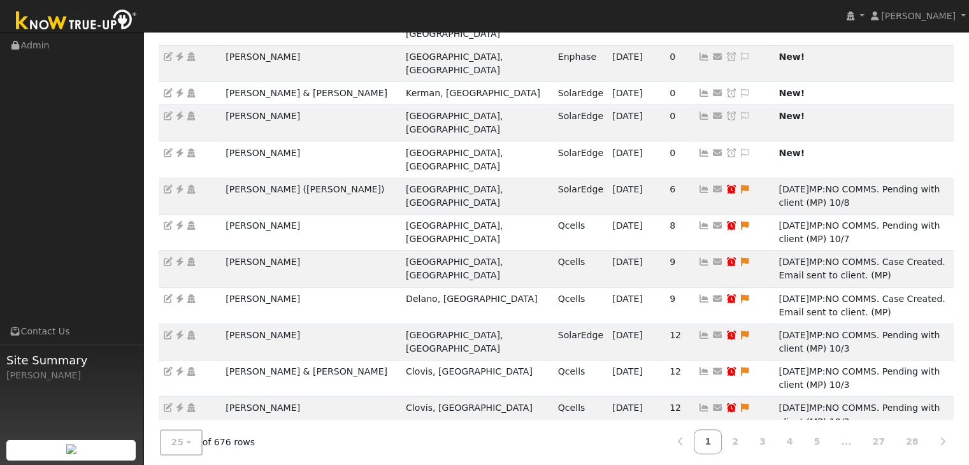
scroll to position [163, 0]
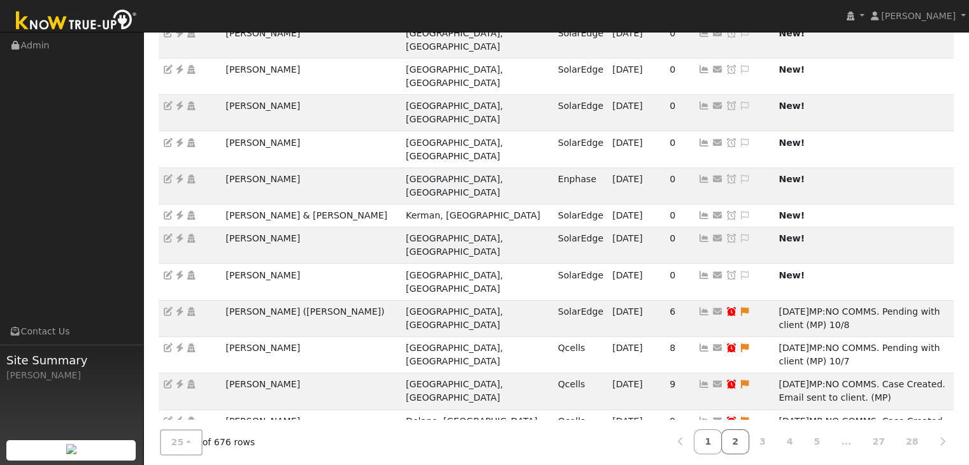
click at [749, 444] on link "2" at bounding box center [735, 442] width 28 height 25
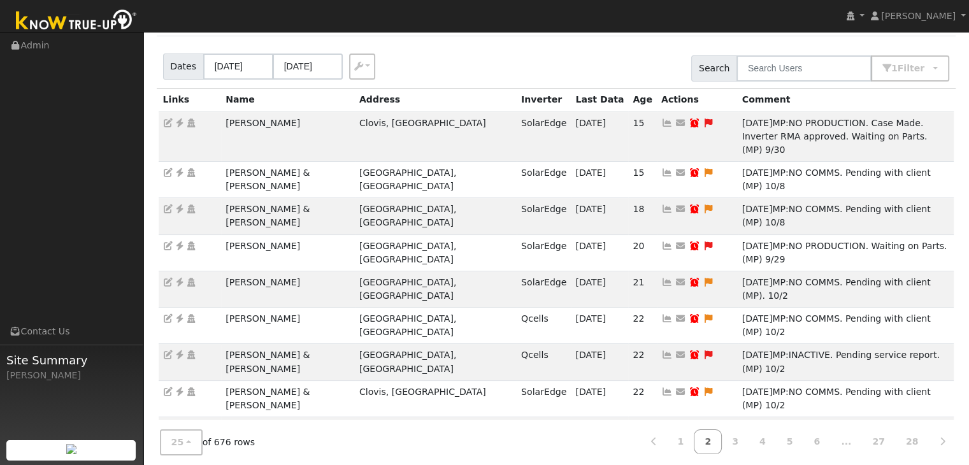
scroll to position [0, 0]
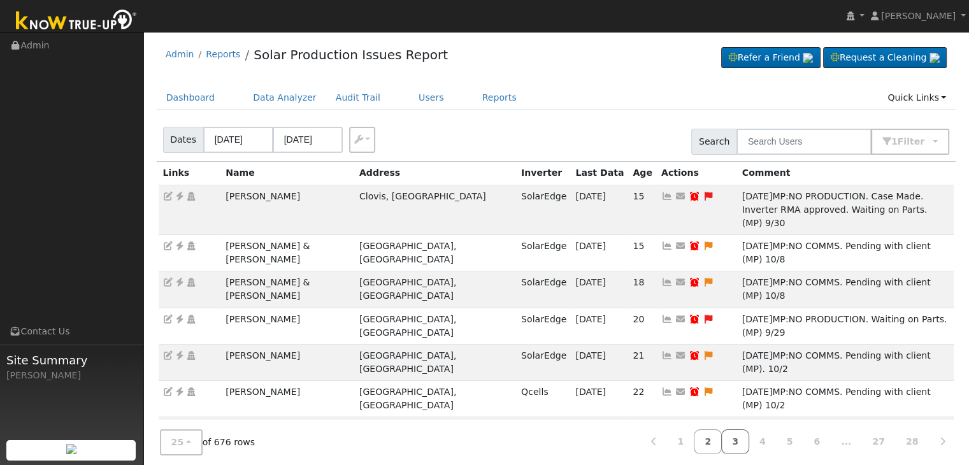
click at [749, 440] on link "3" at bounding box center [735, 442] width 28 height 25
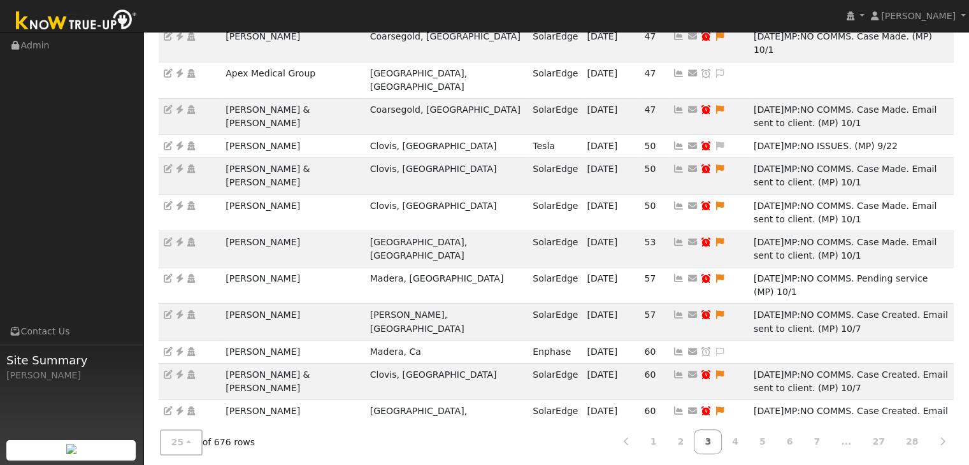
scroll to position [381, 0]
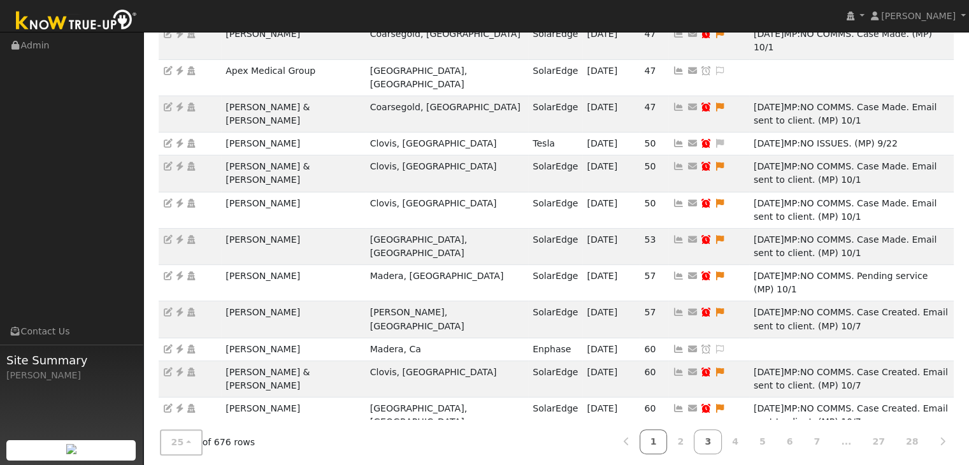
click at [668, 439] on link "1" at bounding box center [654, 442] width 28 height 25
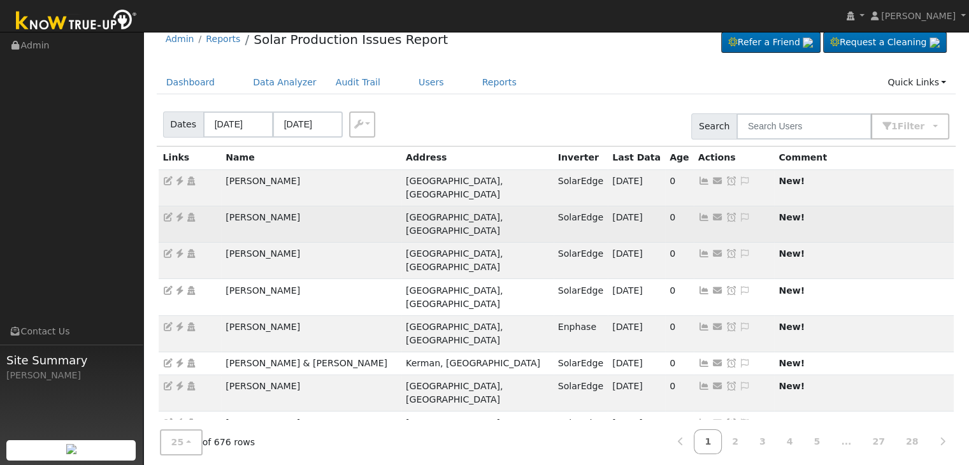
scroll to position [0, 0]
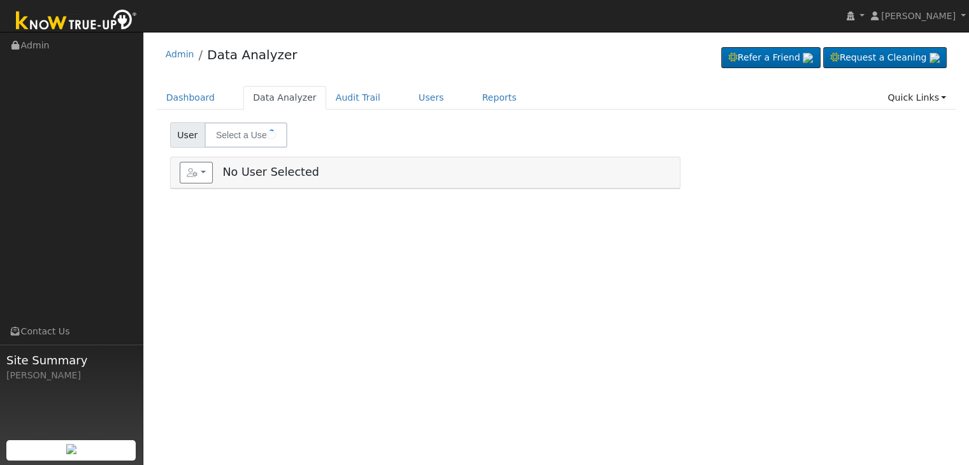
type input "Lupe Jauregui"
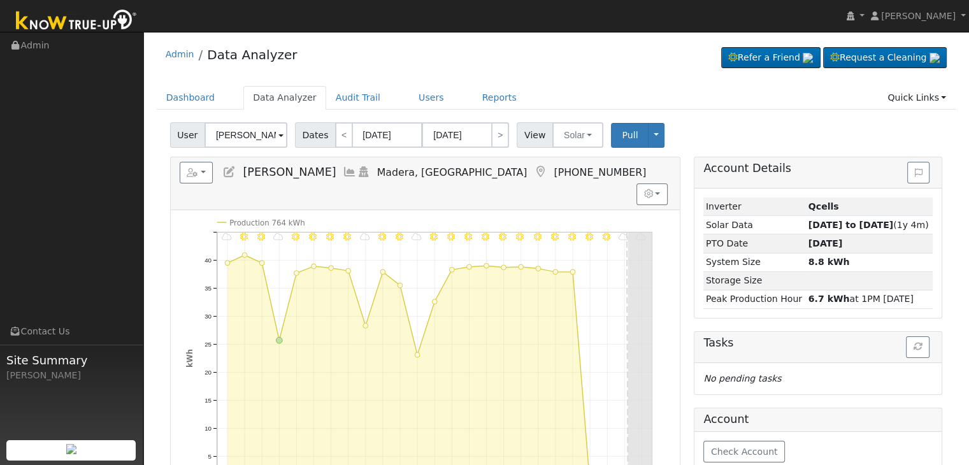
click at [533, 167] on icon at bounding box center [540, 171] width 14 height 11
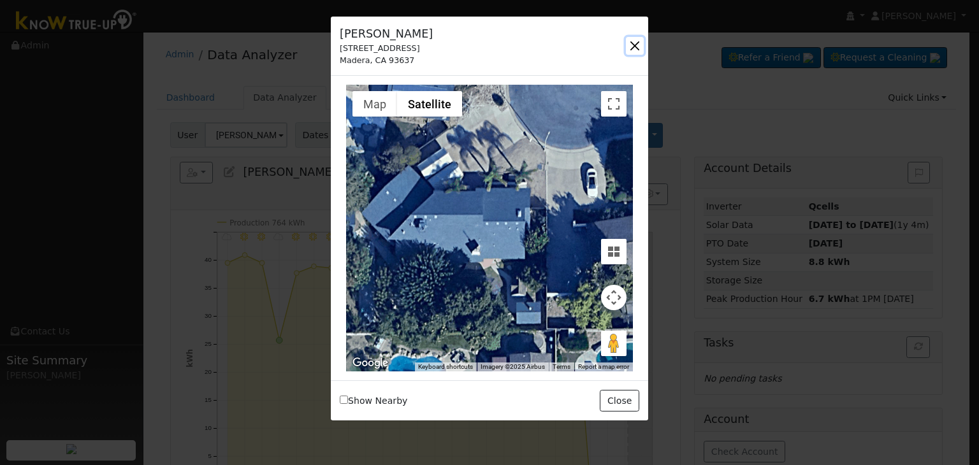
click at [632, 40] on button "button" at bounding box center [635, 46] width 18 height 18
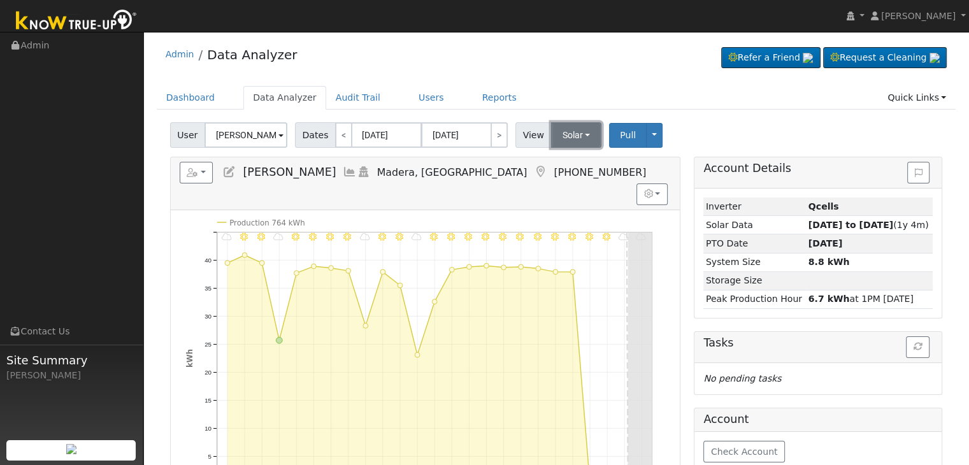
click at [579, 131] on button "Solar" at bounding box center [576, 134] width 51 height 25
click at [566, 161] on link "Utility" at bounding box center [593, 163] width 89 height 18
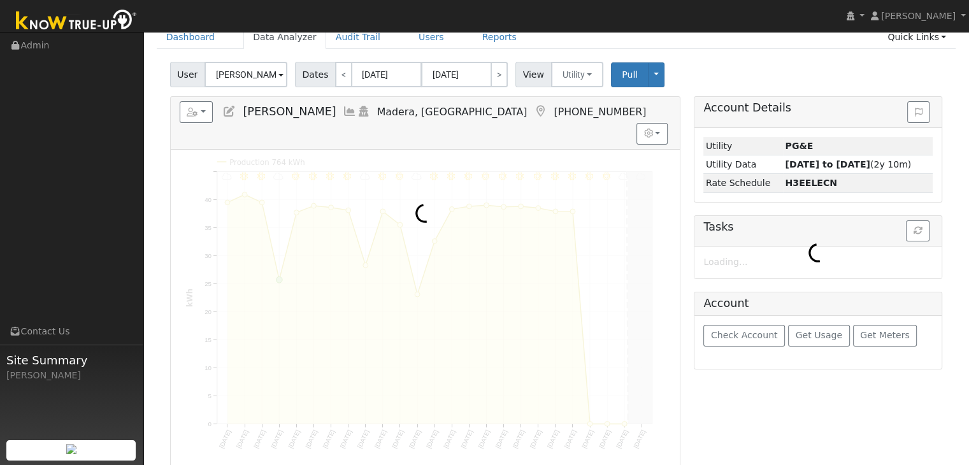
scroll to position [64, 0]
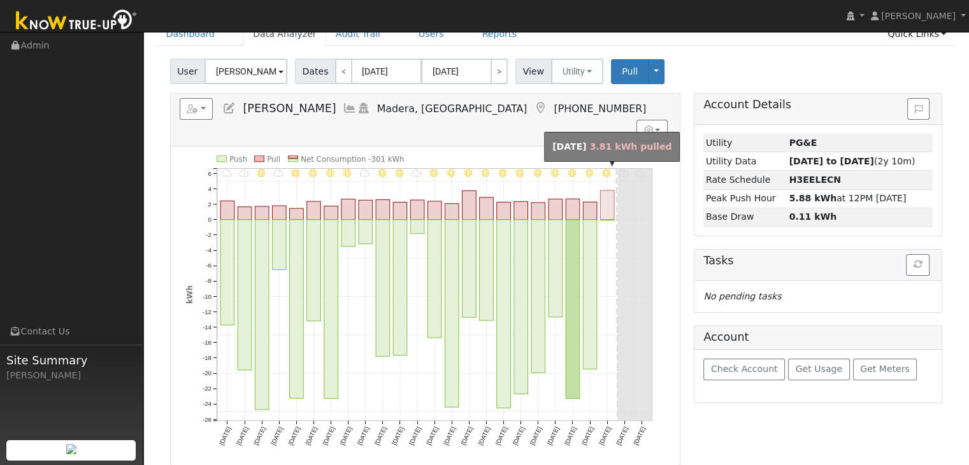
click at [604, 191] on rect "onclick=""" at bounding box center [607, 205] width 14 height 29
type input "10/13/2025"
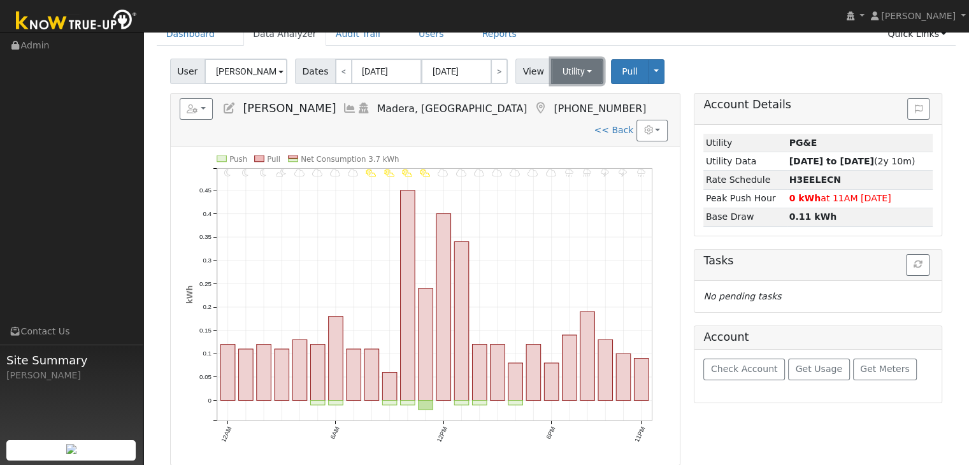
click at [576, 74] on button "Utility" at bounding box center [577, 71] width 53 height 25
click at [570, 115] on link "Solar" at bounding box center [593, 118] width 89 height 18
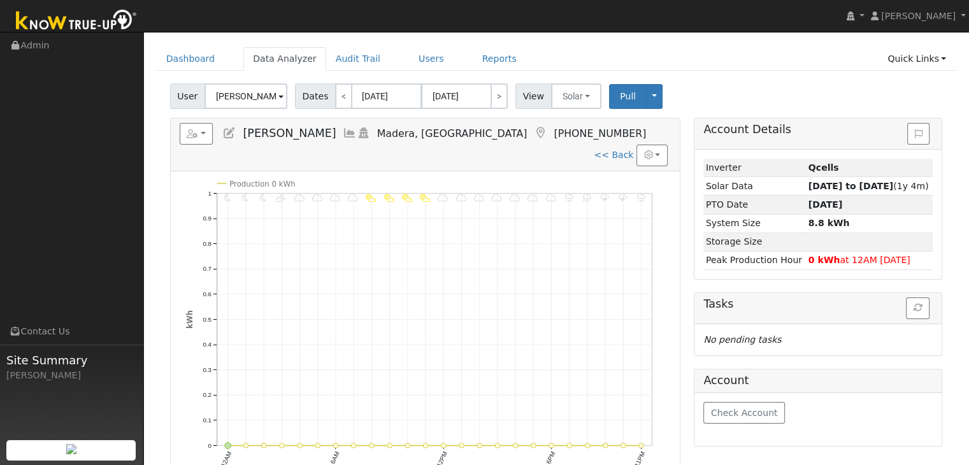
scroll to position [0, 0]
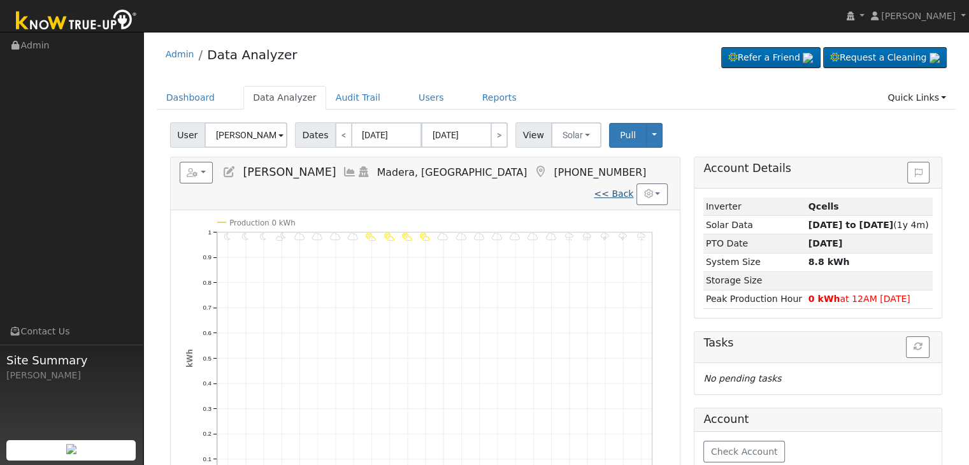
click at [617, 189] on link "<< Back" at bounding box center [614, 194] width 40 height 10
type input "[DATE]"
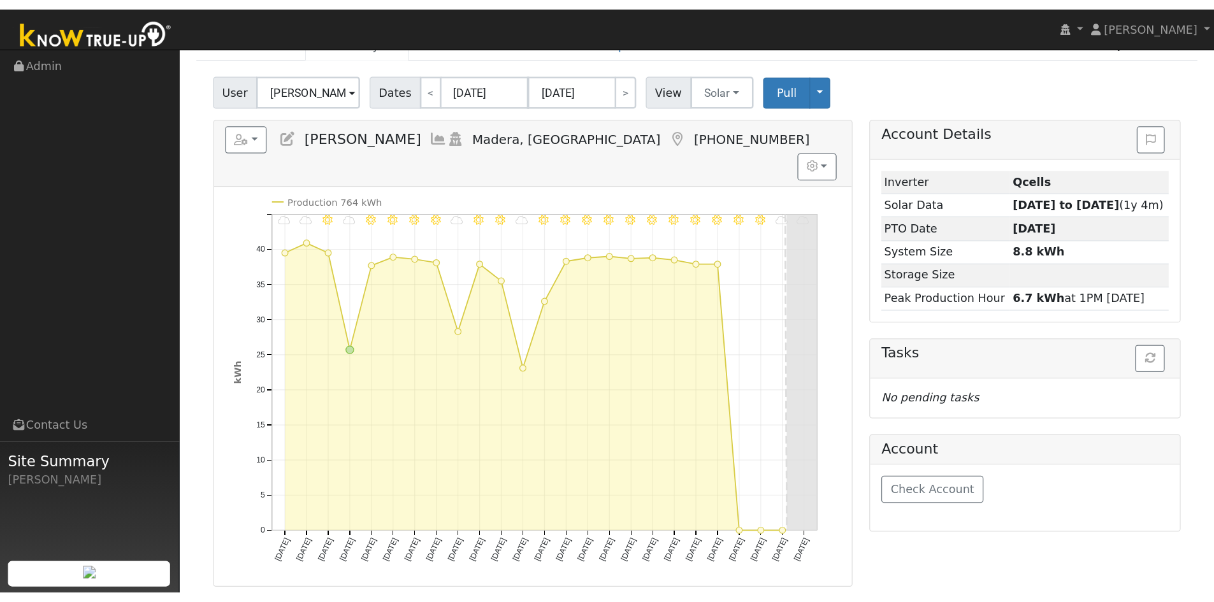
scroll to position [64, 0]
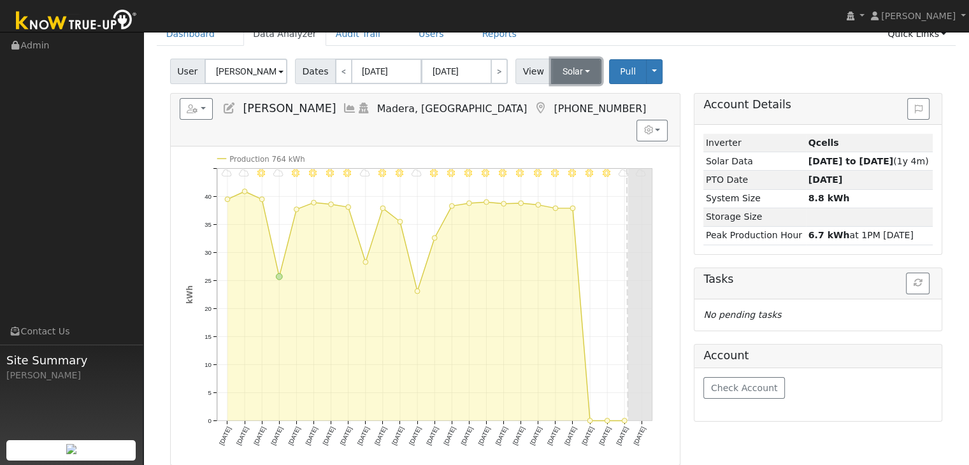
click at [568, 67] on button "Solar" at bounding box center [576, 71] width 51 height 25
click at [568, 96] on link "Utility" at bounding box center [593, 99] width 89 height 18
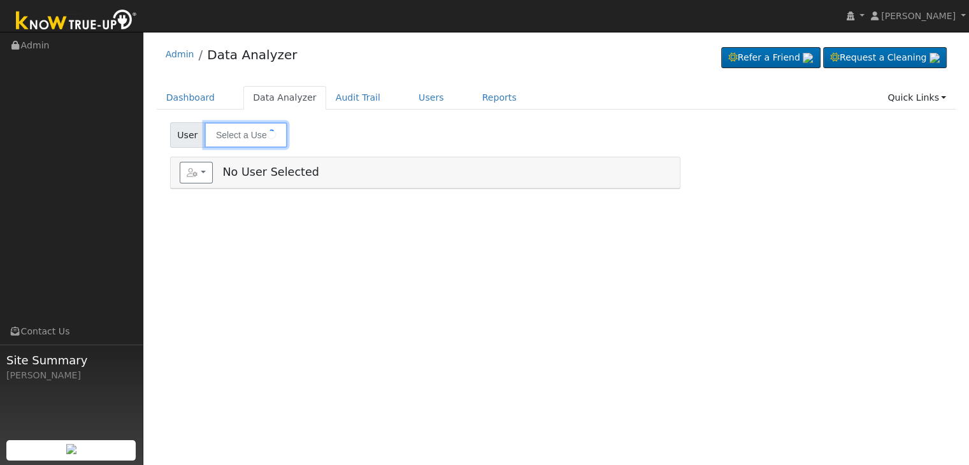
type input "Ryan O'Rourke"
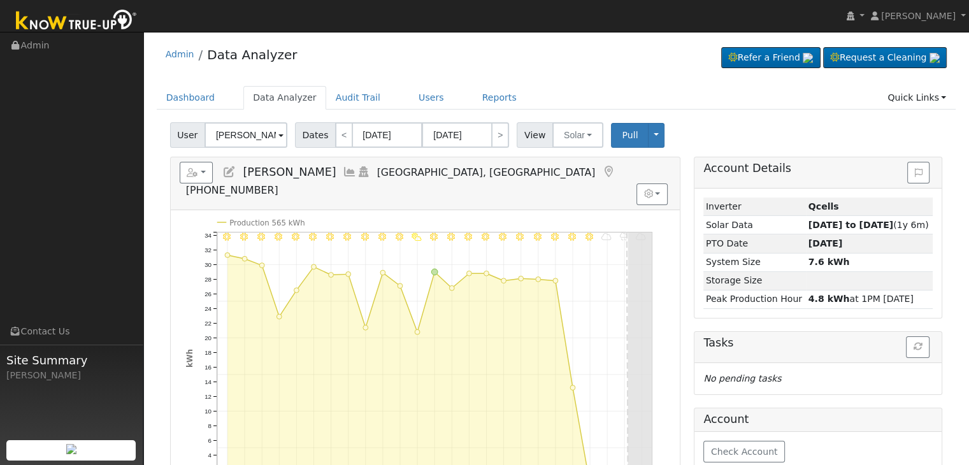
click at [602, 170] on icon at bounding box center [609, 171] width 14 height 11
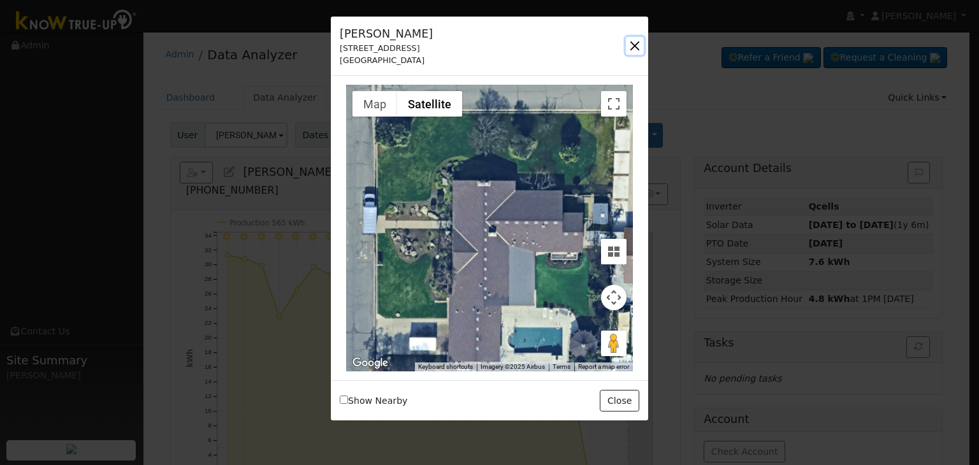
click at [632, 46] on button "button" at bounding box center [635, 46] width 18 height 18
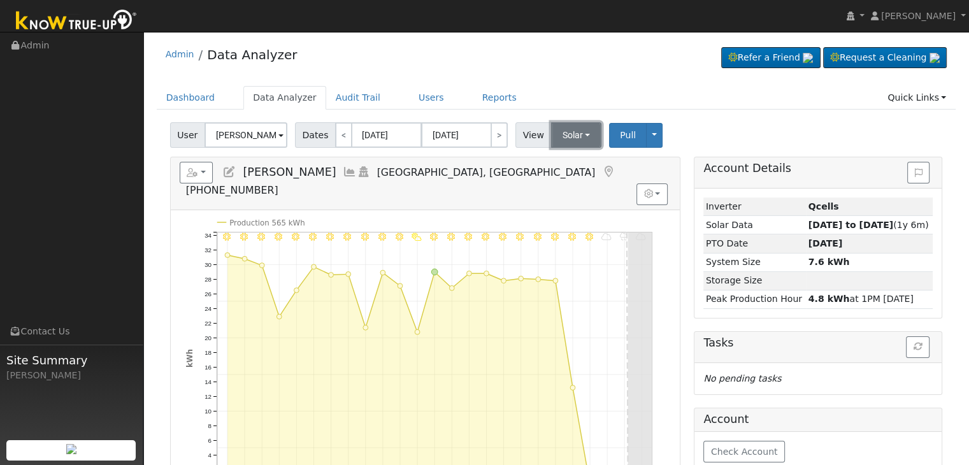
click at [554, 129] on button "Solar" at bounding box center [576, 134] width 51 height 25
click at [565, 160] on link "Utility" at bounding box center [593, 163] width 89 height 18
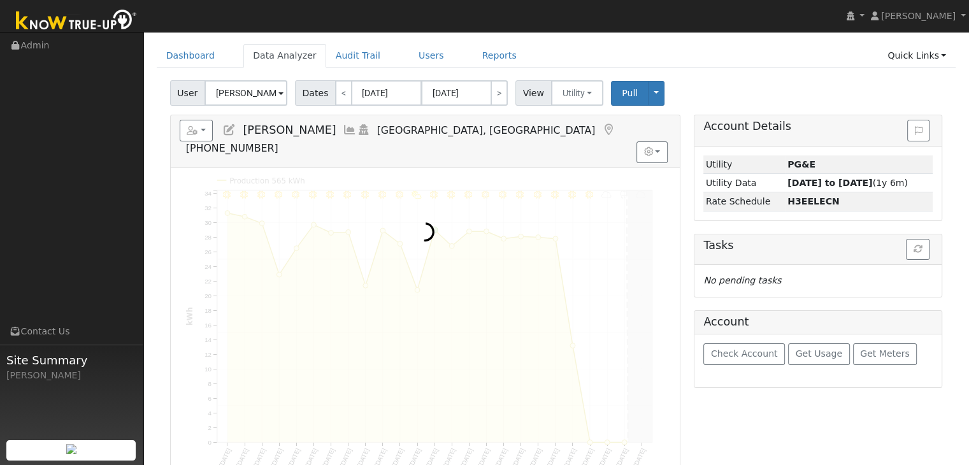
scroll to position [64, 0]
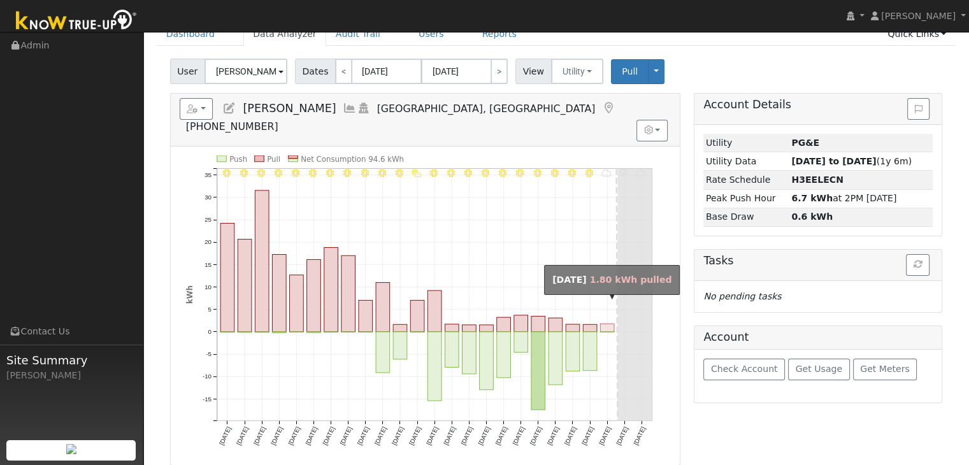
click at [607, 324] on rect "onclick=""" at bounding box center [607, 328] width 14 height 8
type input "10/13/2025"
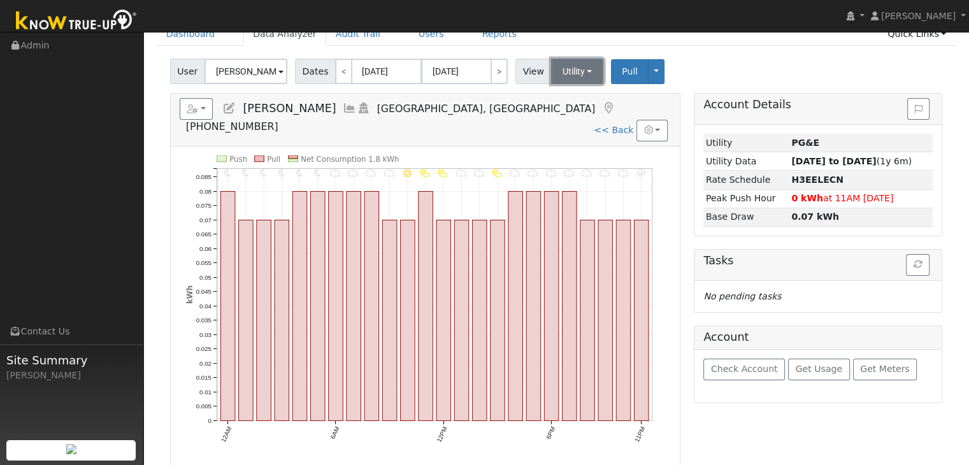
click at [558, 80] on button "Utility" at bounding box center [577, 71] width 53 height 25
click at [564, 115] on link "Solar" at bounding box center [593, 118] width 89 height 18
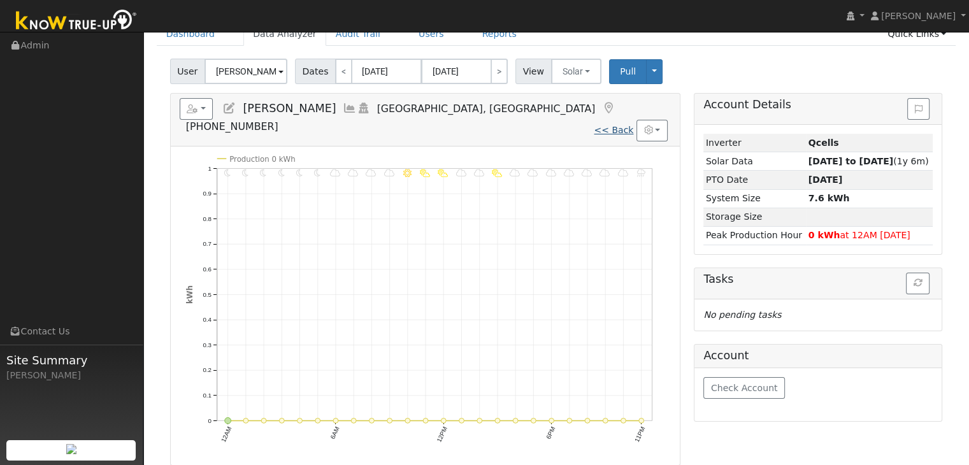
click at [618, 125] on link "<< Back" at bounding box center [614, 130] width 40 height 10
type input "[DATE]"
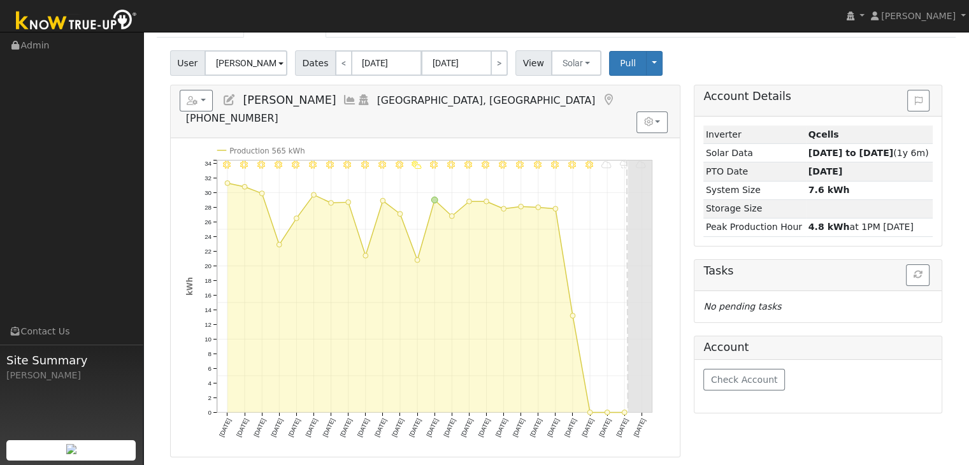
scroll to position [64, 0]
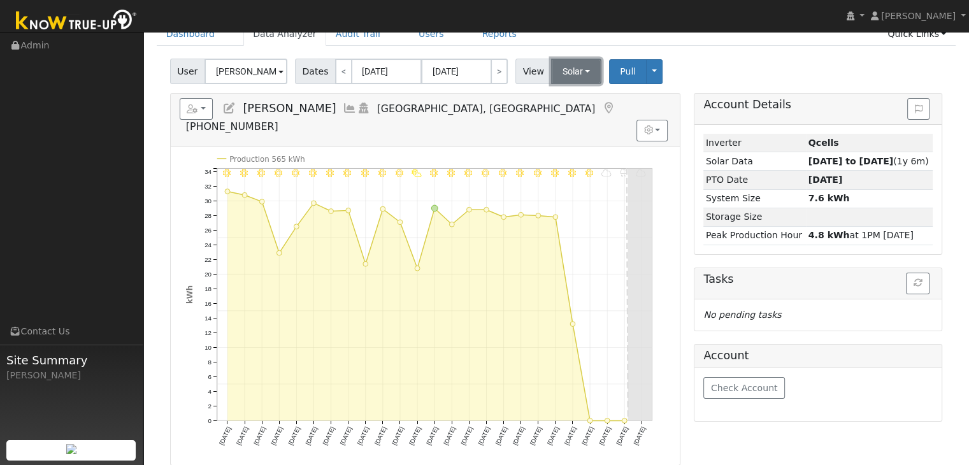
click at [562, 72] on button "Solar" at bounding box center [576, 71] width 51 height 25
click at [568, 102] on link "Utility" at bounding box center [593, 99] width 89 height 18
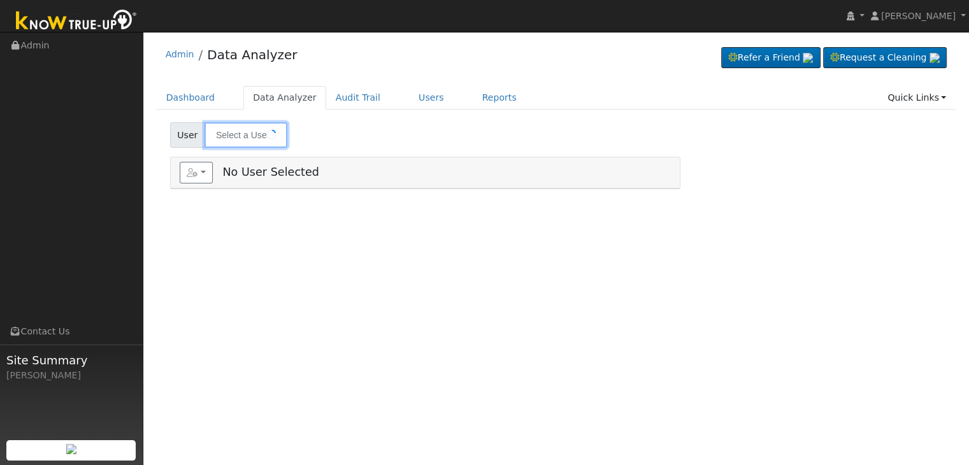
type input "[PERSON_NAME] [PERSON_NAME]"
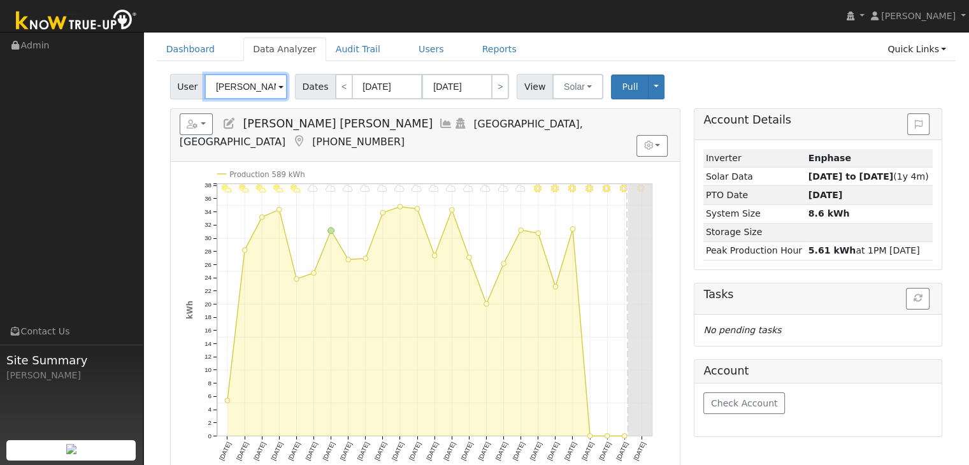
scroll to position [46, 0]
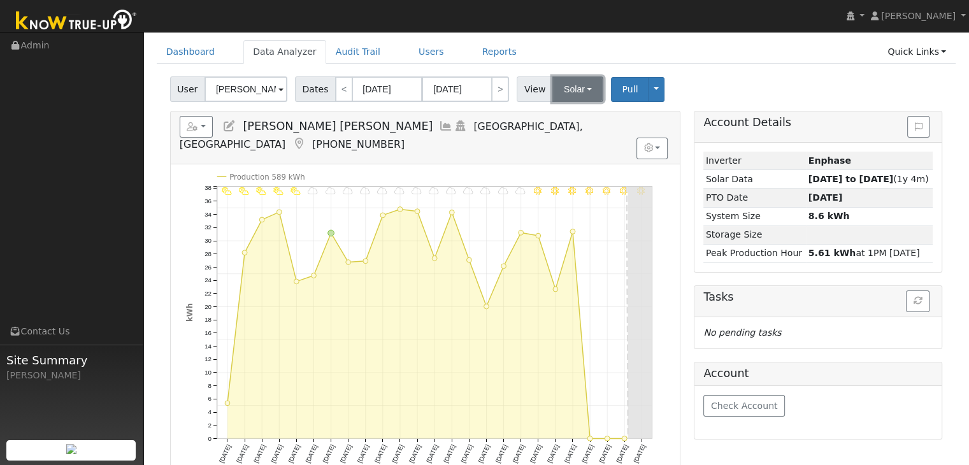
click at [566, 90] on button "Solar" at bounding box center [577, 88] width 51 height 25
click at [573, 118] on link "Utility" at bounding box center [594, 117] width 89 height 18
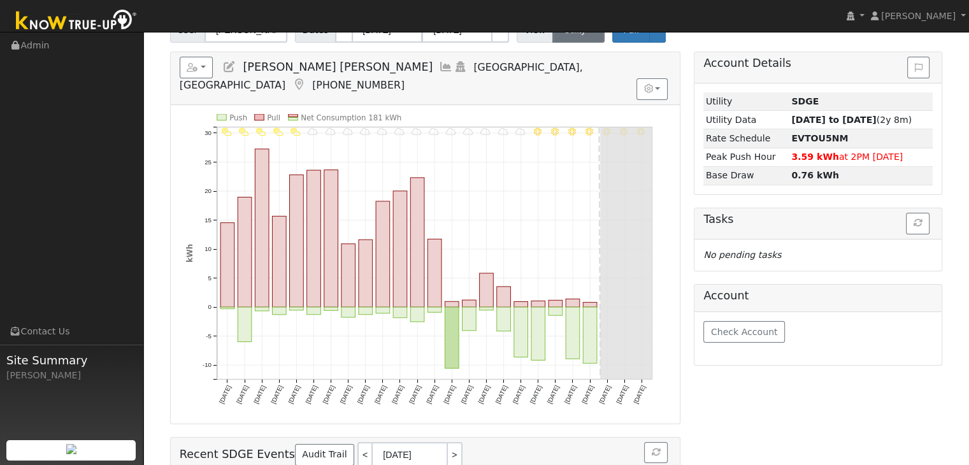
scroll to position [110, 0]
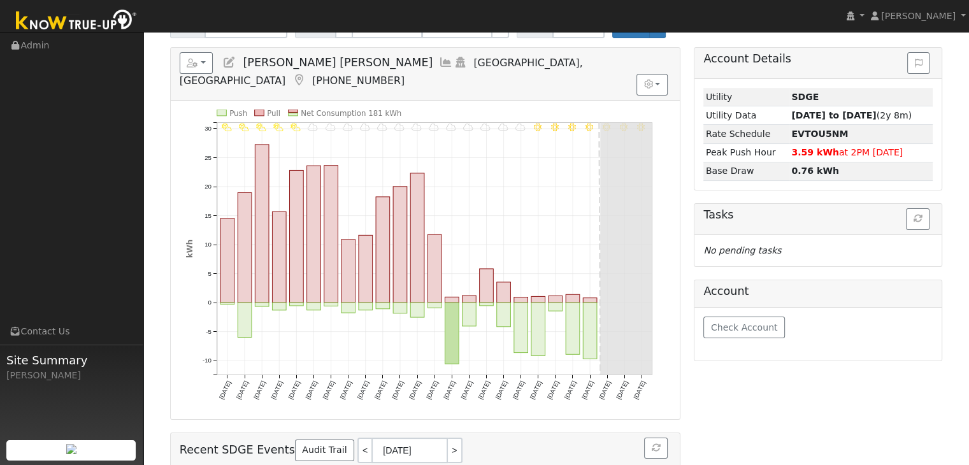
click at [306, 75] on icon at bounding box center [299, 80] width 14 height 11
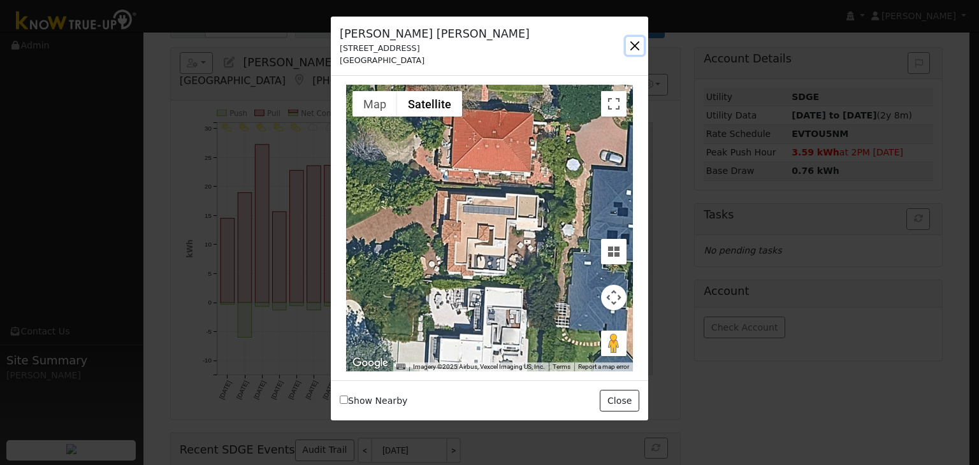
click at [632, 41] on button "button" at bounding box center [635, 46] width 18 height 18
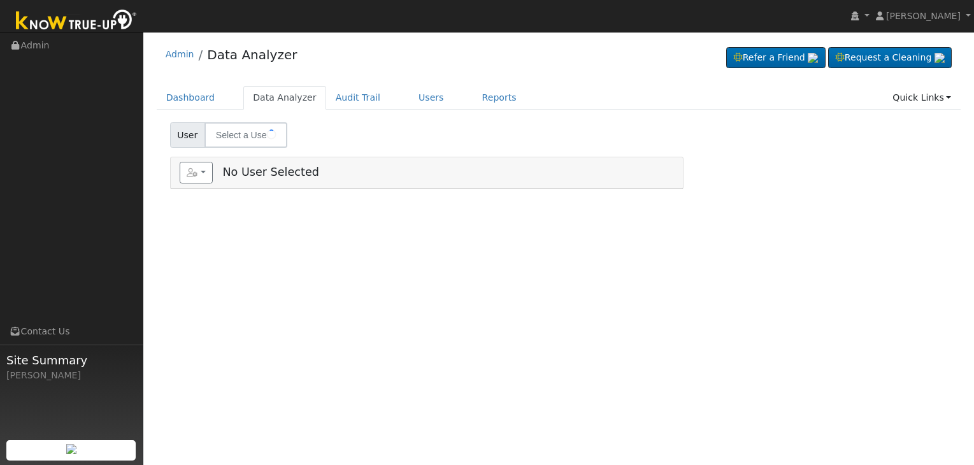
type input "[PERSON_NAME] [PERSON_NAME]"
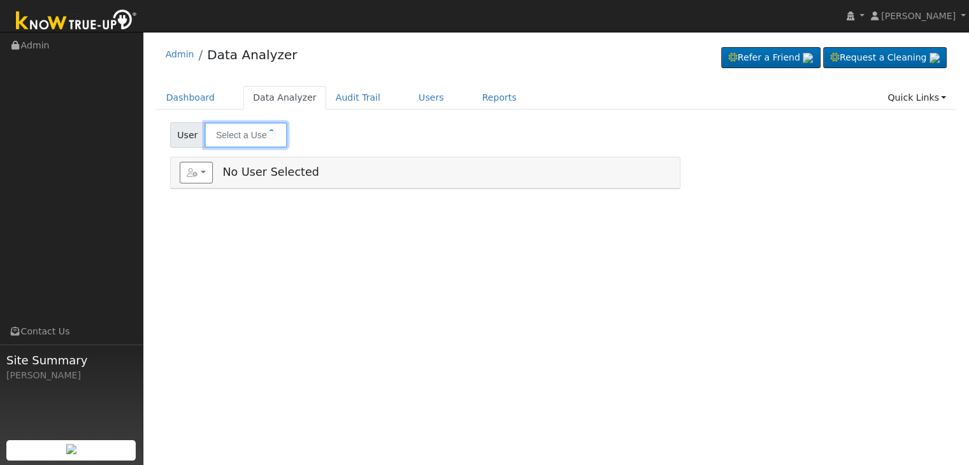
type input "[PERSON_NAME]"
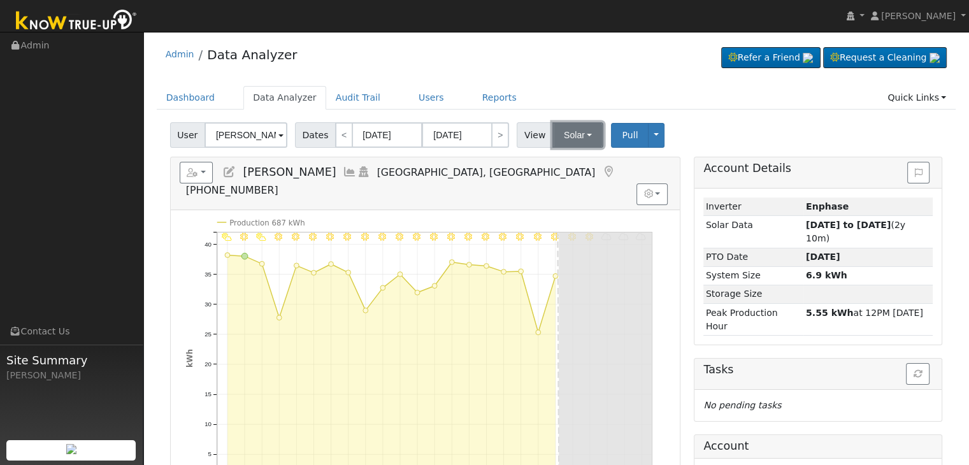
click at [564, 136] on button "Solar" at bounding box center [577, 134] width 51 height 25
click at [551, 58] on div "Admin Data Analyzer Refer a Friend Request a Cleaning" at bounding box center [557, 57] width 800 height 39
click at [602, 169] on icon at bounding box center [609, 171] width 14 height 11
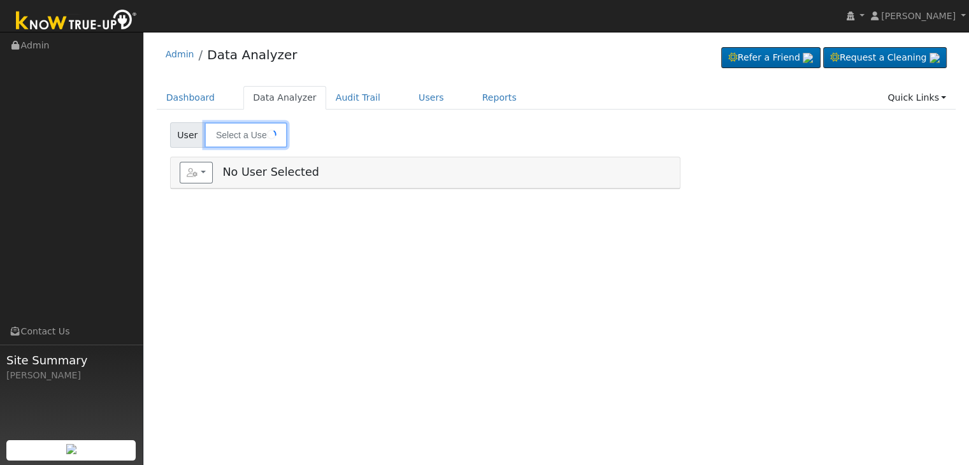
type input "Alan Ricardo Aguirre Ibarra"
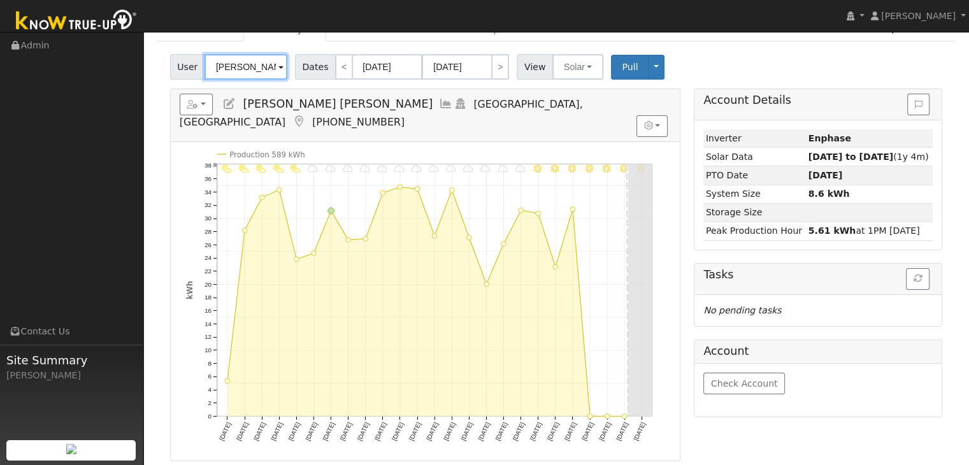
scroll to position [64, 0]
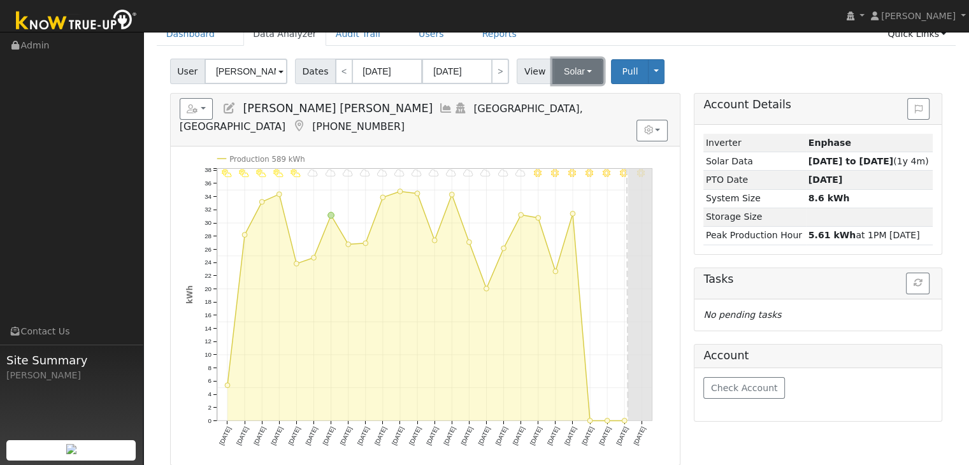
click at [578, 69] on button "Solar" at bounding box center [577, 71] width 51 height 25
click at [571, 99] on link "Utility" at bounding box center [594, 99] width 89 height 18
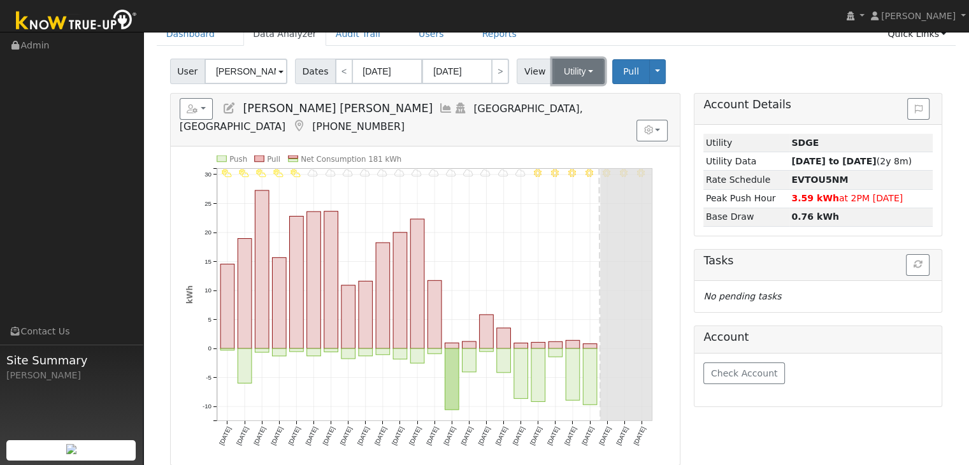
click at [566, 75] on button "Utility" at bounding box center [578, 71] width 52 height 25
click at [575, 115] on link "Solar" at bounding box center [594, 118] width 89 height 18
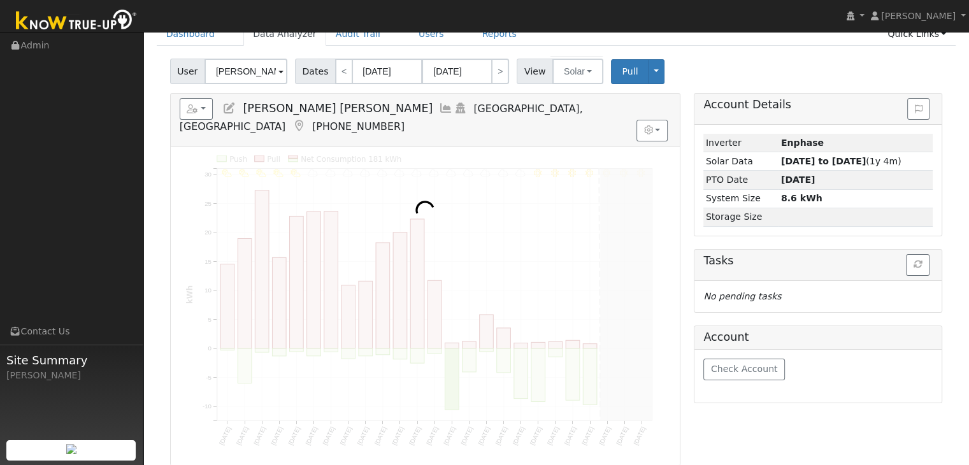
click at [691, 58] on div "User Alan Ricardo Aguirre Ibarra Account Default Account Default Account 8327 L…" at bounding box center [556, 69] width 777 height 30
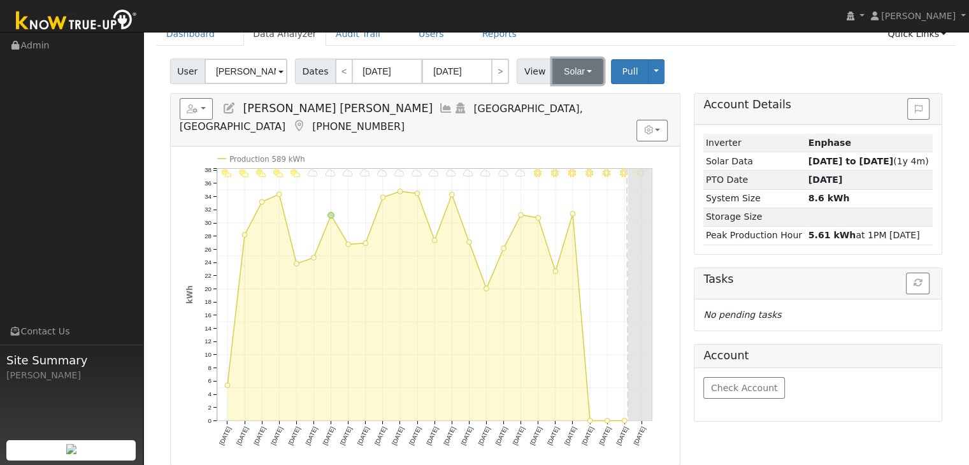
click at [562, 66] on button "Solar" at bounding box center [577, 71] width 51 height 25
click at [567, 99] on link "Utility" at bounding box center [594, 99] width 89 height 18
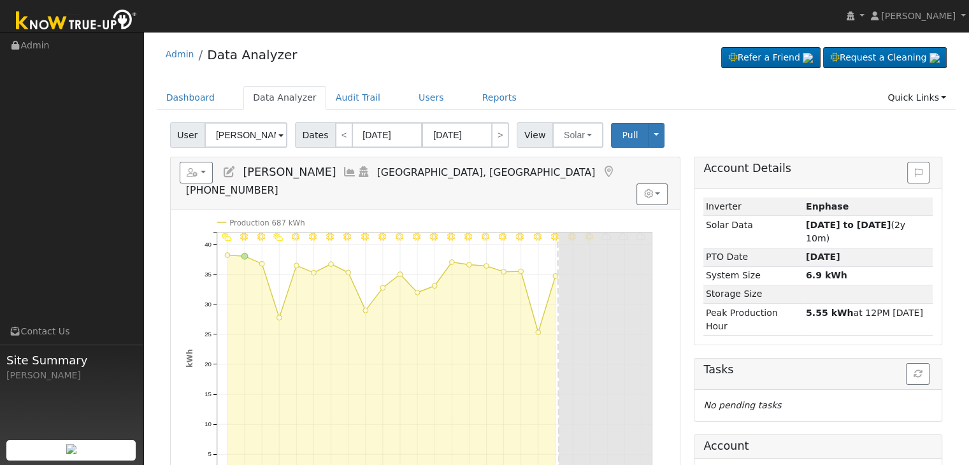
click at [602, 172] on icon at bounding box center [609, 171] width 14 height 11
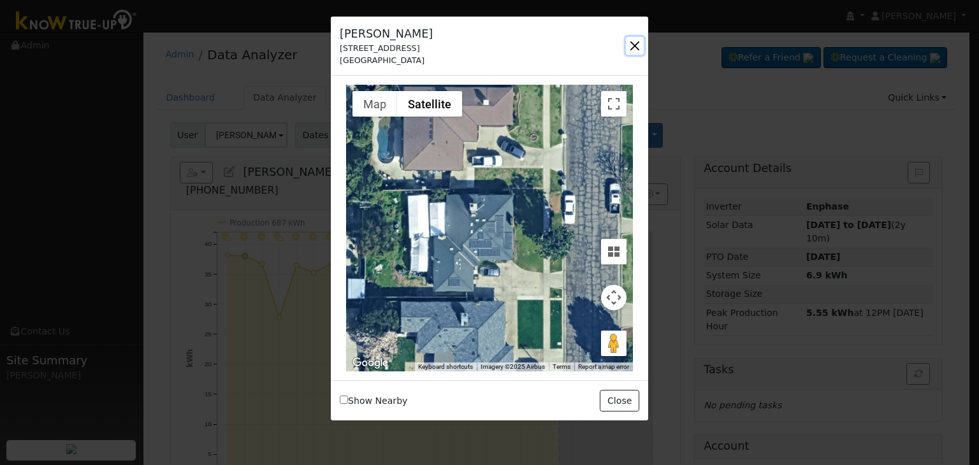
click at [635, 44] on button "button" at bounding box center [635, 46] width 18 height 18
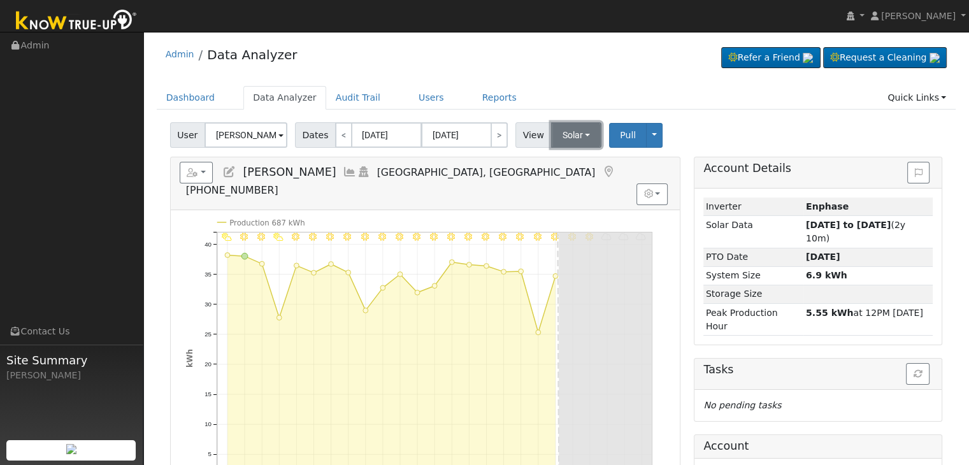
click at [560, 131] on button "Solar" at bounding box center [576, 134] width 51 height 25
click at [608, 64] on div "Admin Data Analyzer Refer a Friend Request a Cleaning" at bounding box center [557, 57] width 800 height 39
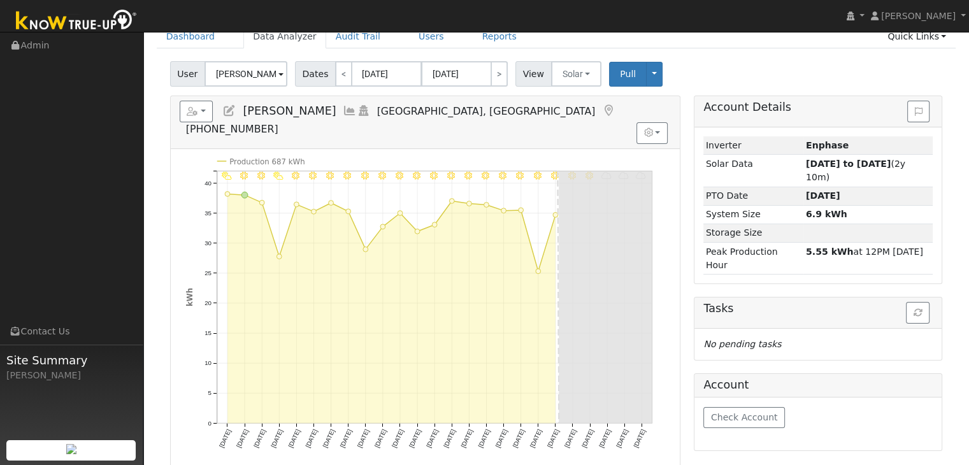
scroll to position [64, 0]
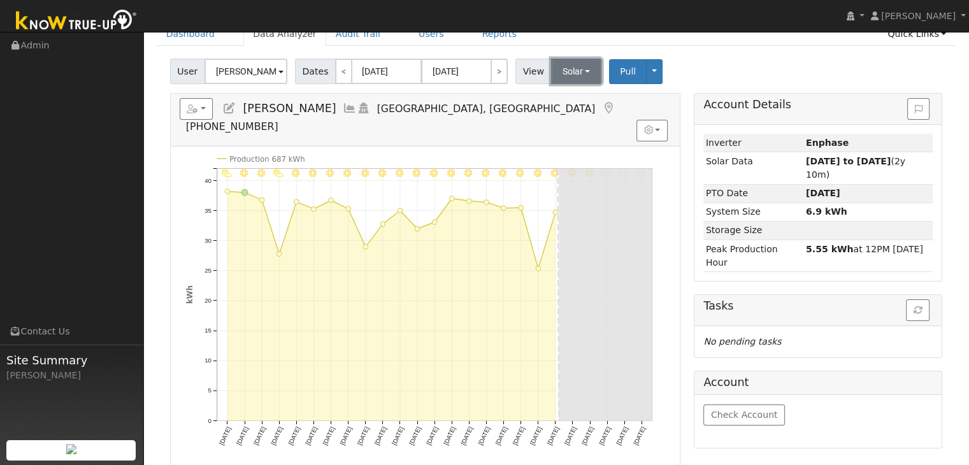
click at [564, 70] on button "Solar" at bounding box center [576, 71] width 51 height 25
click at [719, 71] on div "User [PERSON_NAME] Account Default Account Default Account [STREET_ADDRESS] Pri…" at bounding box center [556, 69] width 777 height 30
click at [620, 69] on span "Pull" at bounding box center [628, 71] width 16 height 10
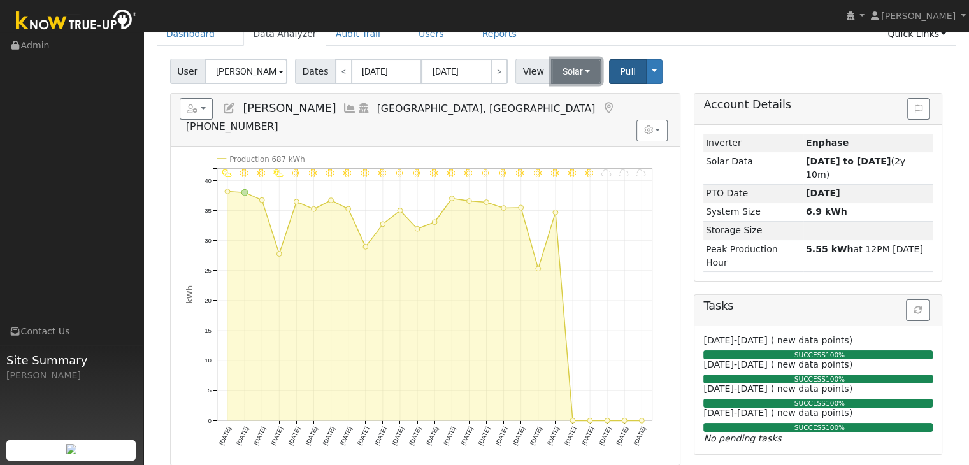
click at [559, 68] on button "Solar" at bounding box center [576, 71] width 51 height 25
click at [560, 92] on link "Utility" at bounding box center [593, 99] width 89 height 18
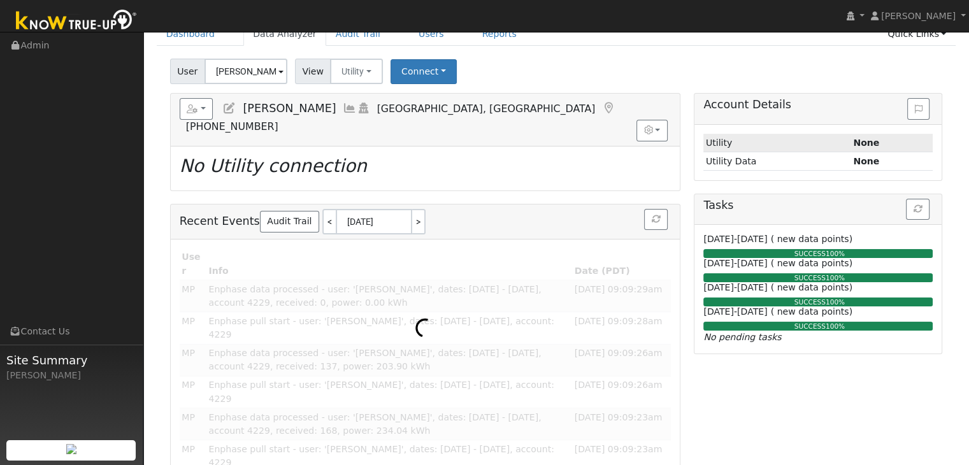
scroll to position [0, 0]
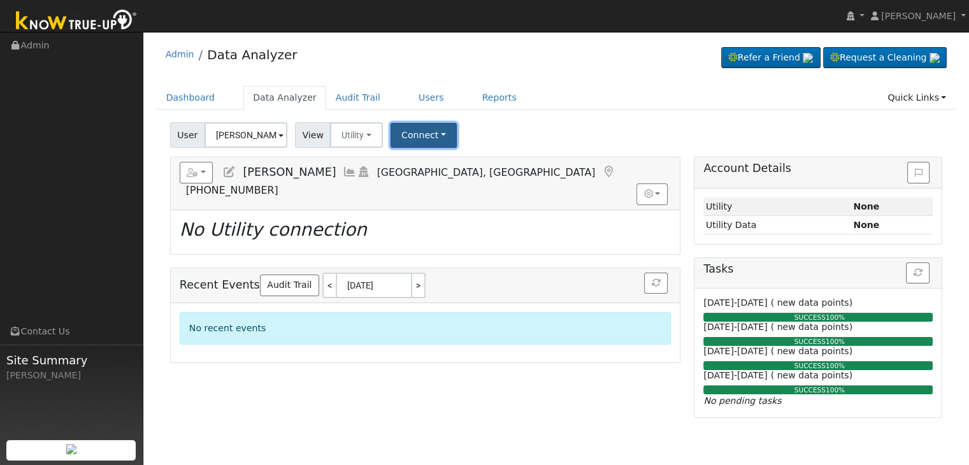
click at [408, 136] on button "Connect" at bounding box center [424, 135] width 66 height 25
click at [421, 156] on link "Select a Provider" at bounding box center [440, 163] width 99 height 18
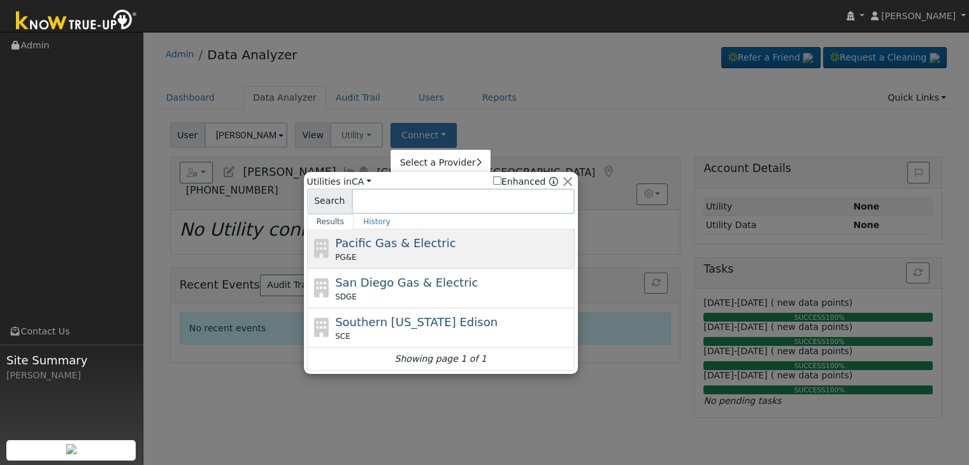
click at [356, 252] on div "PG&E" at bounding box center [453, 257] width 236 height 11
